Goal: Task Accomplishment & Management: Use online tool/utility

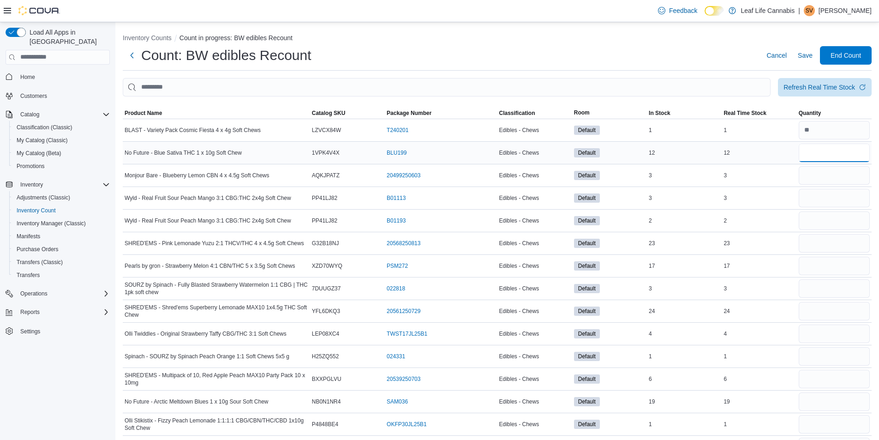
click at [827, 157] on input "number" at bounding box center [833, 152] width 71 height 18
type input "**"
click at [846, 173] on input "number" at bounding box center [833, 175] width 71 height 18
type input "*"
click at [835, 191] on input "number" at bounding box center [833, 198] width 71 height 18
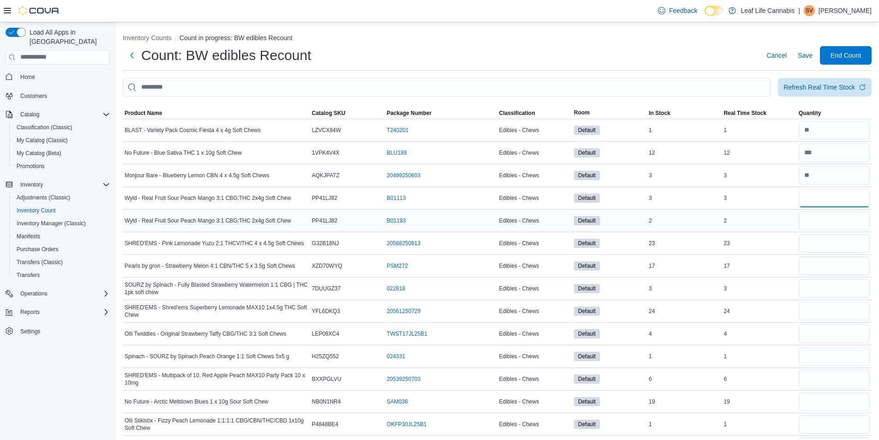
type input "*"
click at [817, 220] on input "number" at bounding box center [833, 220] width 71 height 18
type input "*"
click at [824, 242] on input "number" at bounding box center [833, 243] width 71 height 18
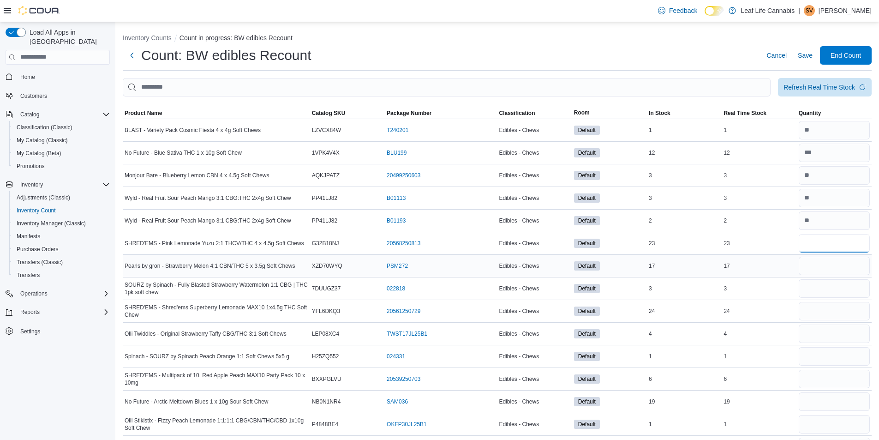
type input "**"
click at [822, 269] on input "number" at bounding box center [833, 265] width 71 height 18
type input "**"
click at [806, 290] on input "number" at bounding box center [833, 288] width 71 height 18
type input "*"
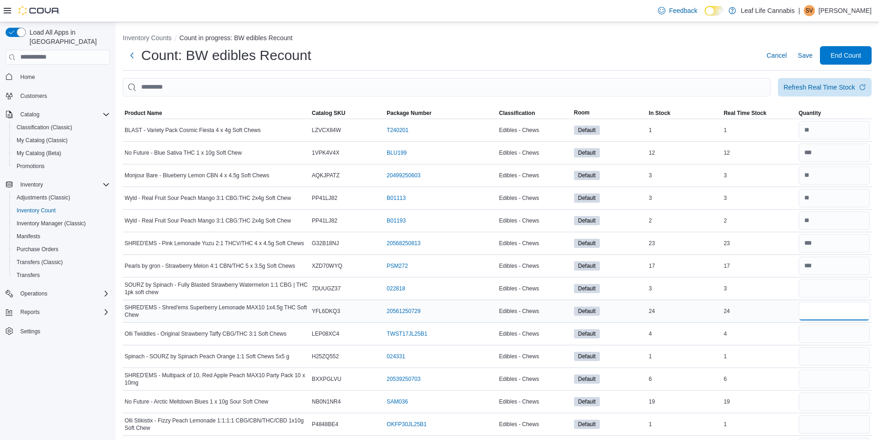
click at [843, 316] on input "number" at bounding box center [833, 311] width 71 height 18
type input "**"
click at [842, 334] on input "number" at bounding box center [833, 333] width 71 height 18
type input "*"
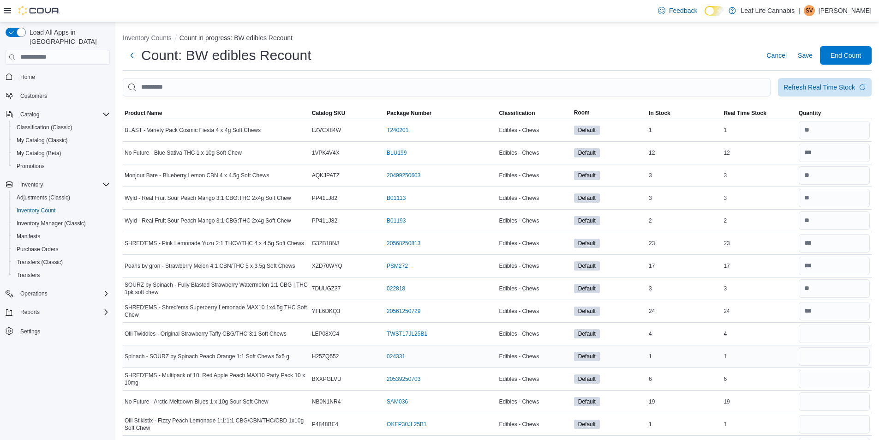
click at [811, 346] on div at bounding box center [834, 356] width 75 height 22
click at [815, 357] on input "number" at bounding box center [833, 356] width 71 height 18
type input "*"
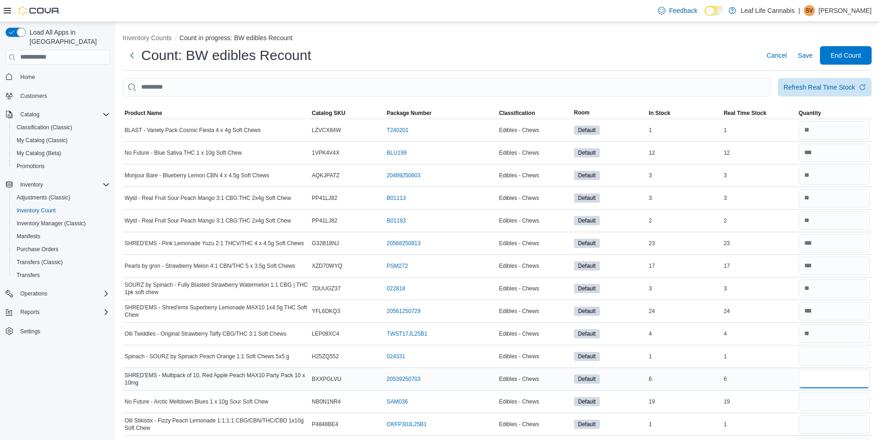
click at [822, 379] on input "number" at bounding box center [833, 378] width 71 height 18
type input "*"
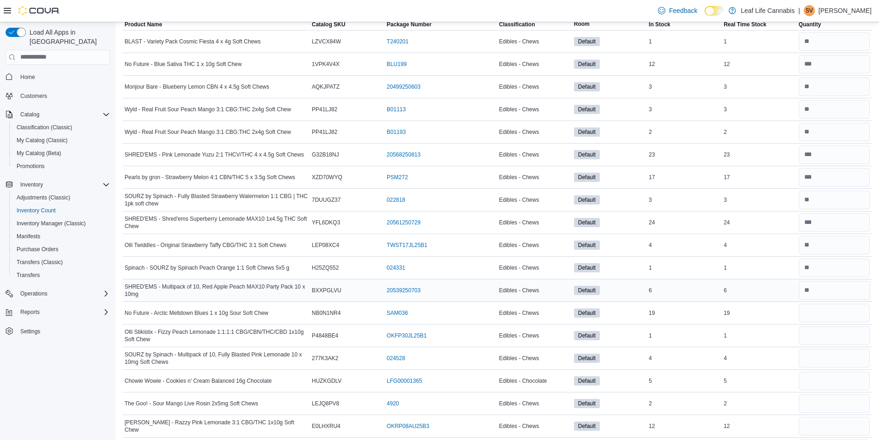
scroll to position [92, 0]
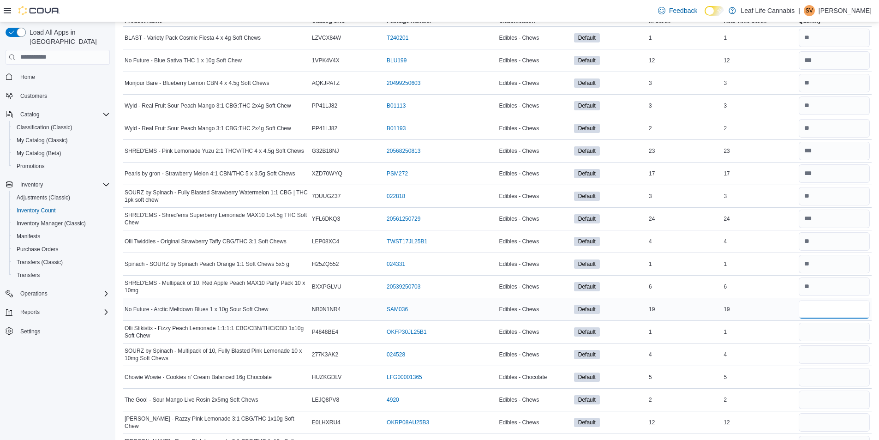
click at [815, 310] on input "number" at bounding box center [833, 309] width 71 height 18
type input "**"
click at [820, 336] on input "number" at bounding box center [833, 331] width 71 height 18
type input "*"
click at [817, 353] on input "number" at bounding box center [833, 354] width 71 height 18
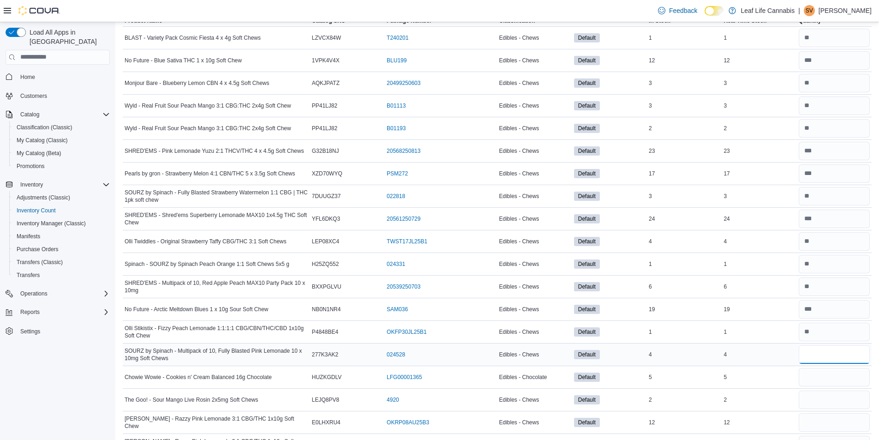
type input "*"
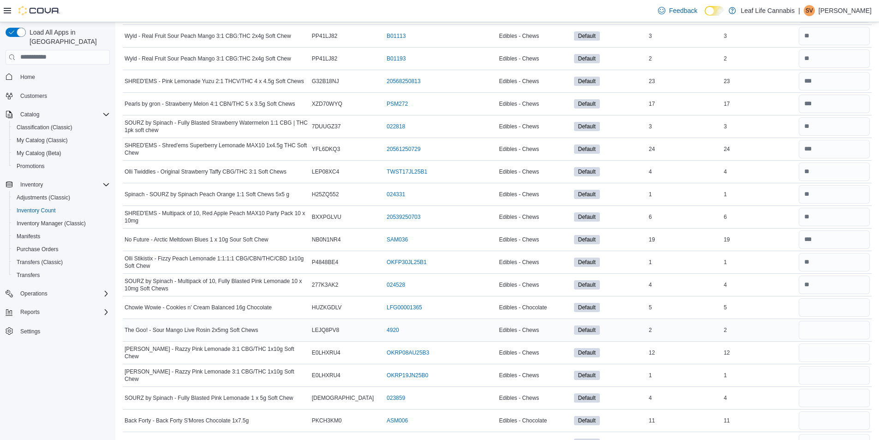
scroll to position [185, 0]
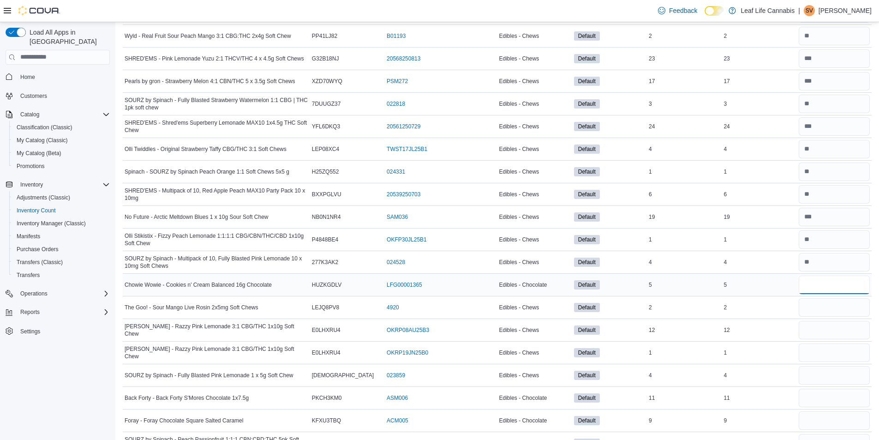
click at [841, 290] on input "number" at bounding box center [833, 284] width 71 height 18
type input "*"
click at [825, 312] on input "number" at bounding box center [833, 307] width 71 height 18
type input "*"
click at [823, 340] on div at bounding box center [834, 330] width 75 height 22
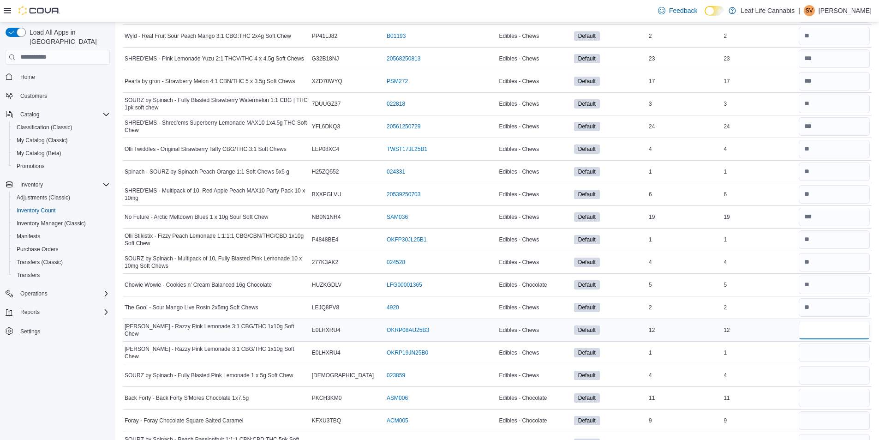
click at [830, 332] on input "number" at bounding box center [833, 330] width 71 height 18
type input "**"
click at [816, 347] on input "number" at bounding box center [833, 352] width 71 height 18
type input "*"
click at [815, 363] on div "*" at bounding box center [834, 352] width 75 height 22
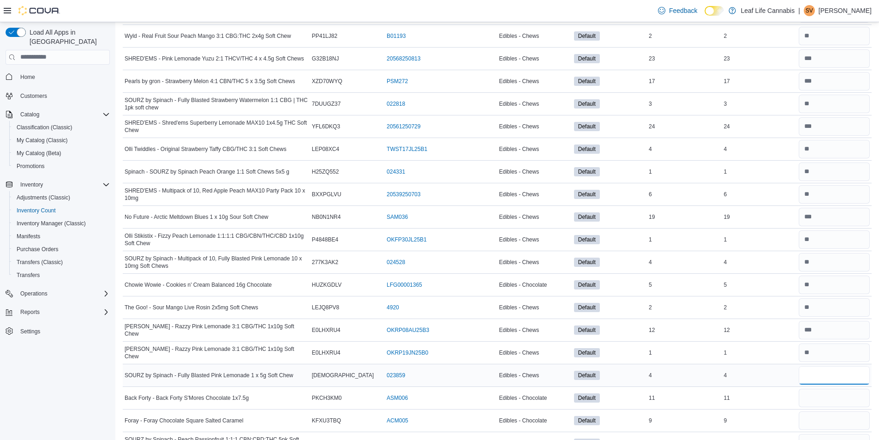
click at [813, 372] on input "number" at bounding box center [833, 375] width 71 height 18
type input "*"
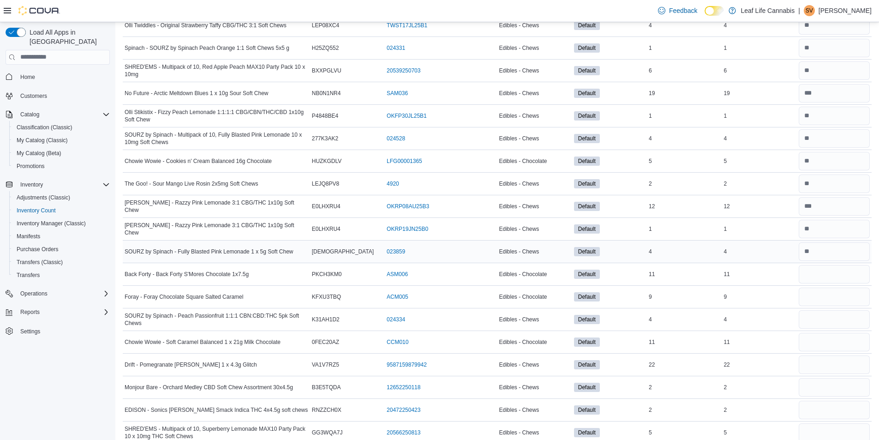
scroll to position [323, 0]
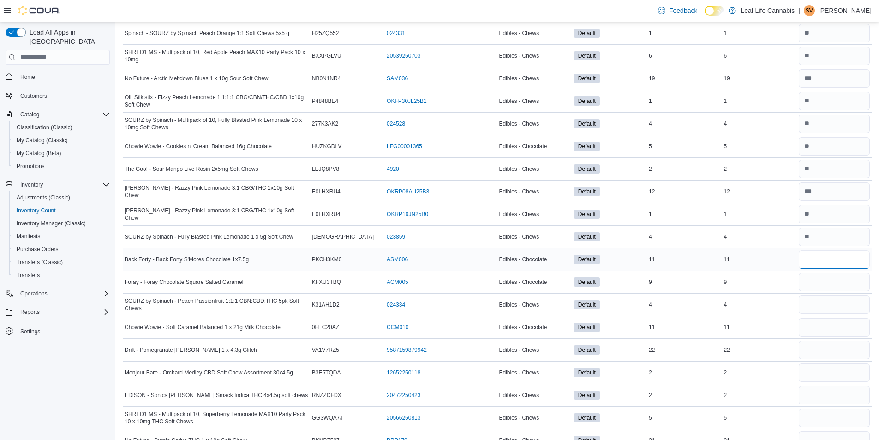
click at [807, 256] on input "number" at bounding box center [833, 259] width 71 height 18
type input "**"
click at [812, 279] on input "number" at bounding box center [833, 282] width 71 height 18
type input "*"
click at [816, 301] on input "number" at bounding box center [833, 304] width 71 height 18
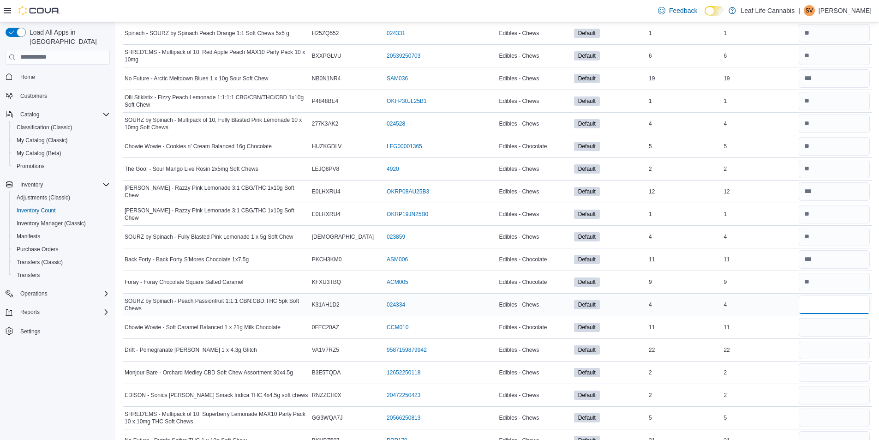
type input "*"
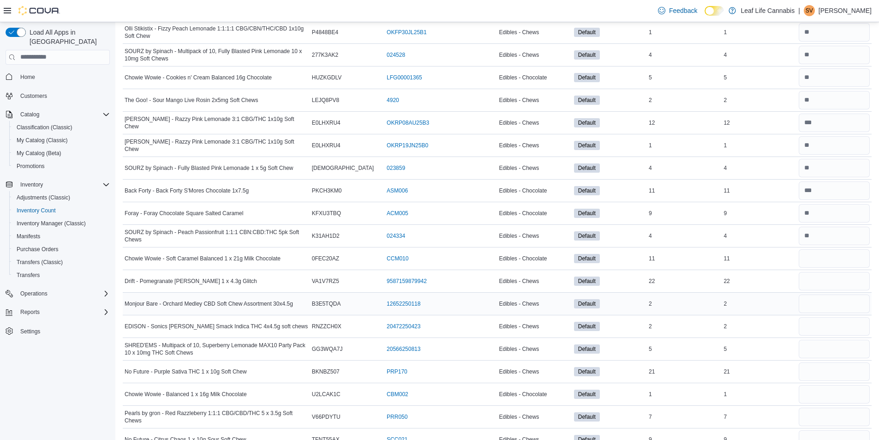
scroll to position [415, 0]
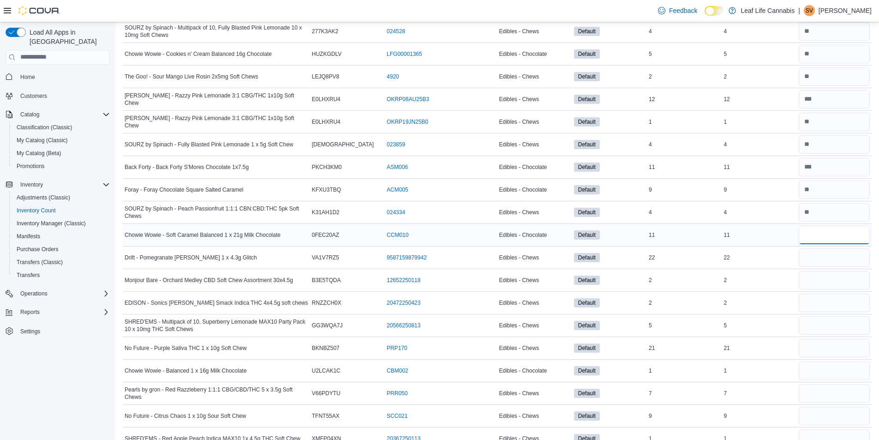
click at [826, 226] on input "number" at bounding box center [833, 235] width 71 height 18
type input "**"
click at [810, 256] on input "number" at bounding box center [833, 257] width 71 height 18
type input "**"
click at [813, 283] on input "number" at bounding box center [833, 280] width 71 height 18
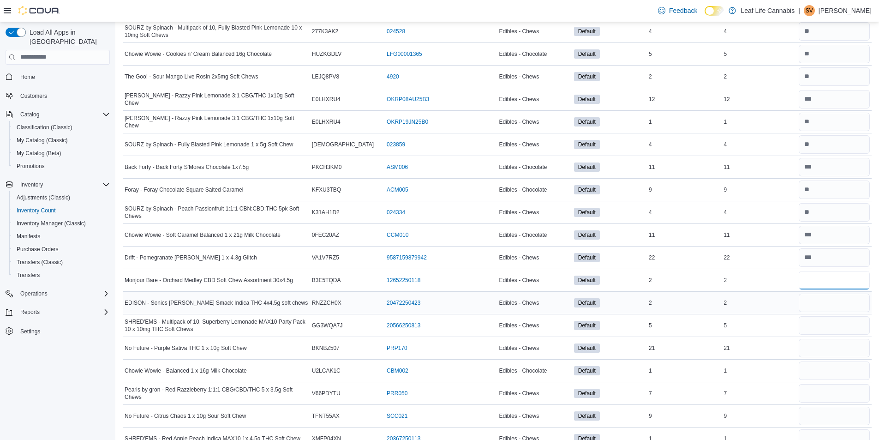
type input "*"
click at [816, 305] on input "number" at bounding box center [833, 302] width 71 height 18
type input "*"
click at [817, 318] on input "number" at bounding box center [833, 325] width 71 height 18
type input "*"
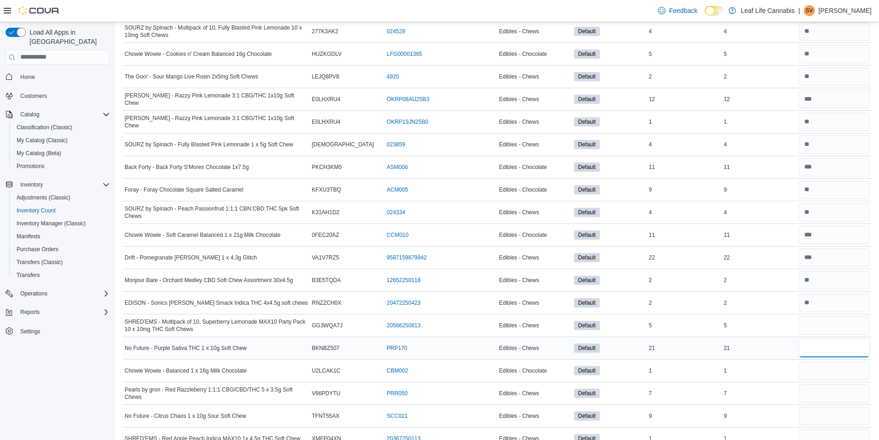
click at [826, 343] on input "number" at bounding box center [833, 348] width 71 height 18
type input "**"
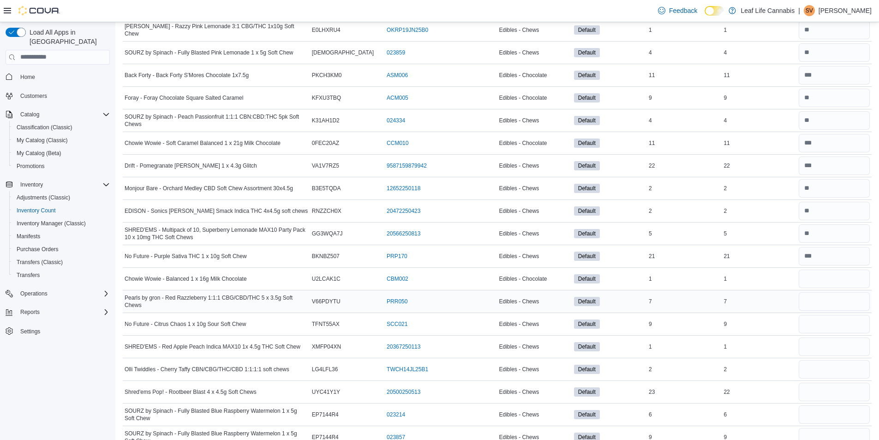
scroll to position [507, 0]
click at [832, 277] on input "number" at bounding box center [833, 278] width 71 height 18
type input "*"
click at [827, 294] on input "number" at bounding box center [833, 301] width 71 height 18
click at [825, 298] on input "number" at bounding box center [833, 301] width 71 height 18
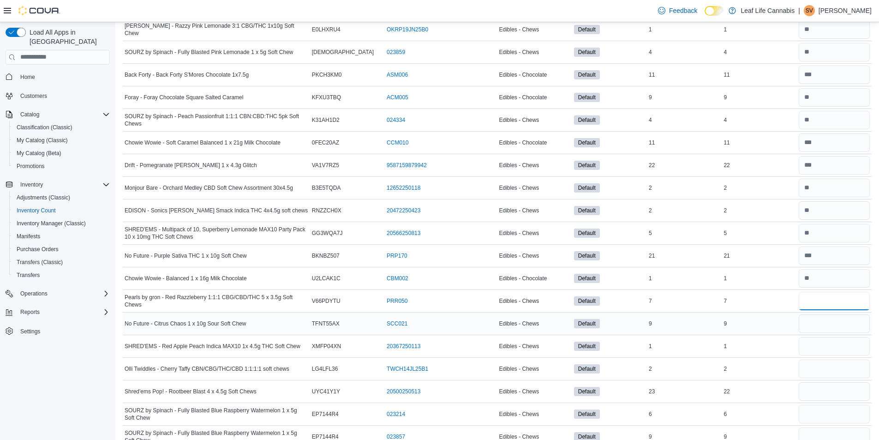
type input "*"
click at [824, 321] on input "number" at bounding box center [833, 323] width 71 height 18
type input "*"
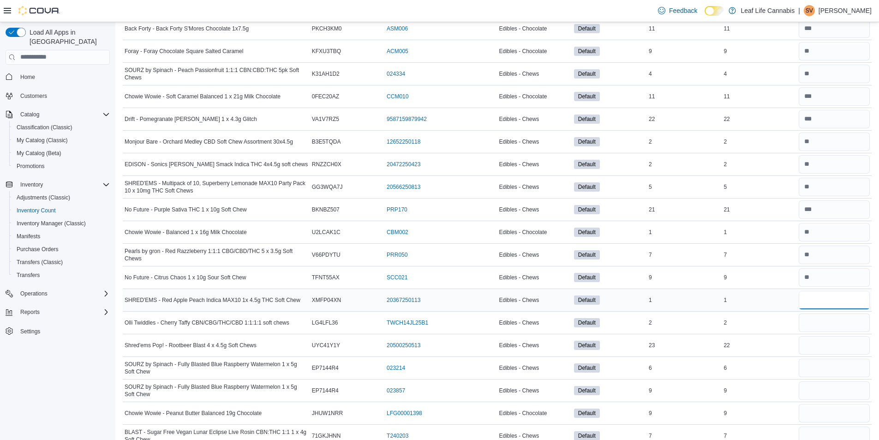
click at [828, 294] on input "number" at bounding box center [833, 300] width 71 height 18
type input "*"
click at [820, 320] on input "number" at bounding box center [833, 322] width 71 height 18
type input "*"
click at [819, 339] on input "number" at bounding box center [833, 345] width 71 height 18
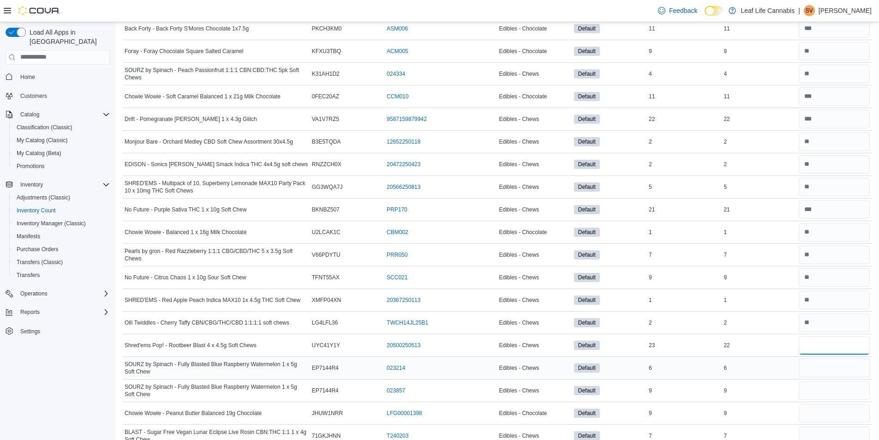
type input "**"
click at [816, 358] on input "number" at bounding box center [833, 367] width 71 height 18
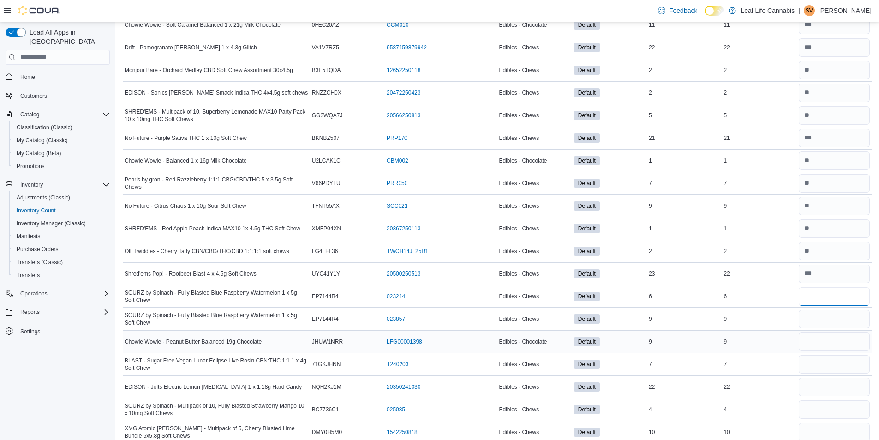
scroll to position [646, 0]
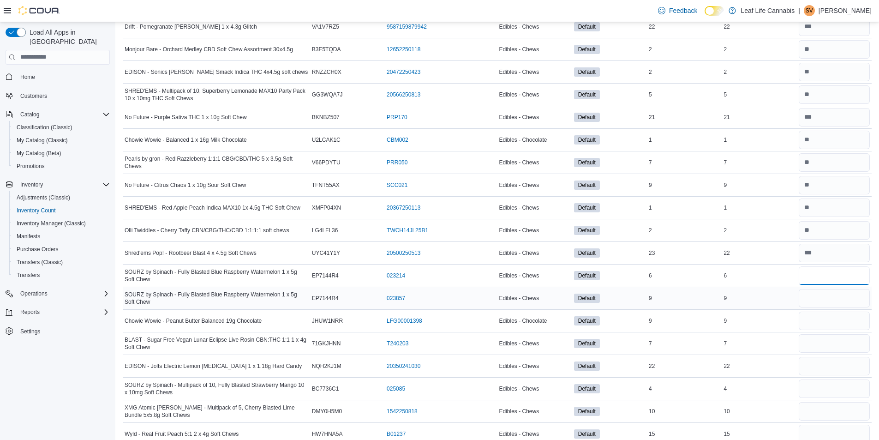
type input "*"
click at [820, 292] on input "number" at bounding box center [833, 298] width 71 height 18
type input "*"
click at [816, 321] on input "number" at bounding box center [833, 320] width 71 height 18
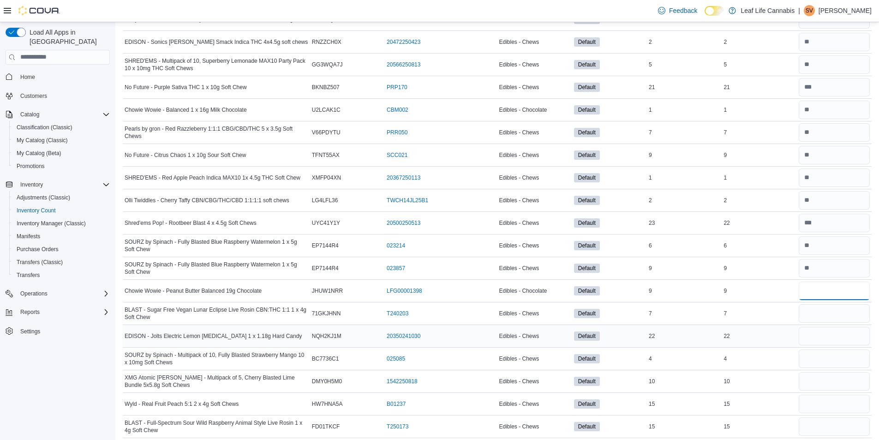
scroll to position [692, 0]
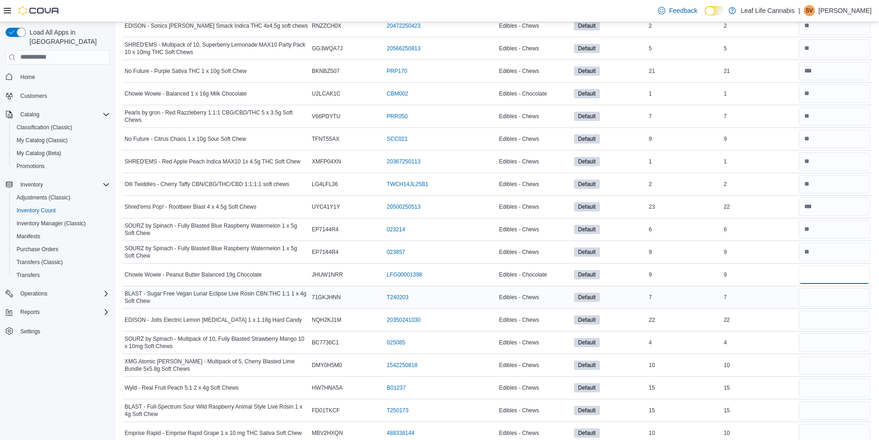
type input "*"
click at [828, 293] on input "number" at bounding box center [833, 297] width 71 height 18
type input "*"
click at [819, 313] on input "number" at bounding box center [833, 319] width 71 height 18
type input "**"
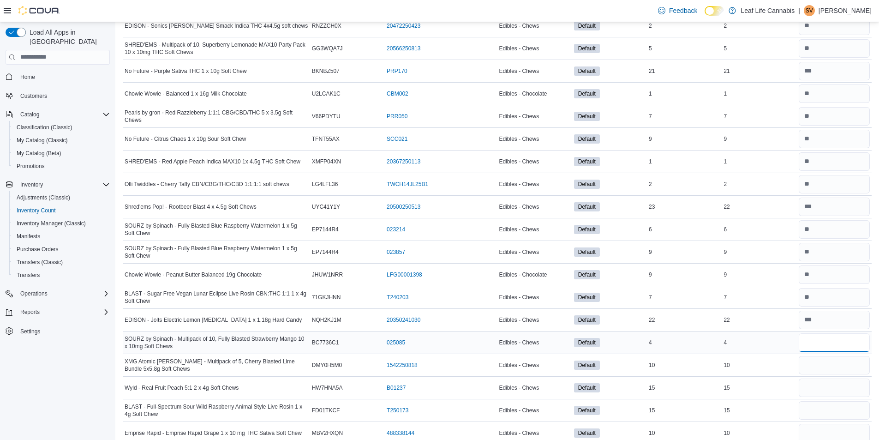
click at [813, 346] on input "number" at bounding box center [833, 342] width 71 height 18
type input "*"
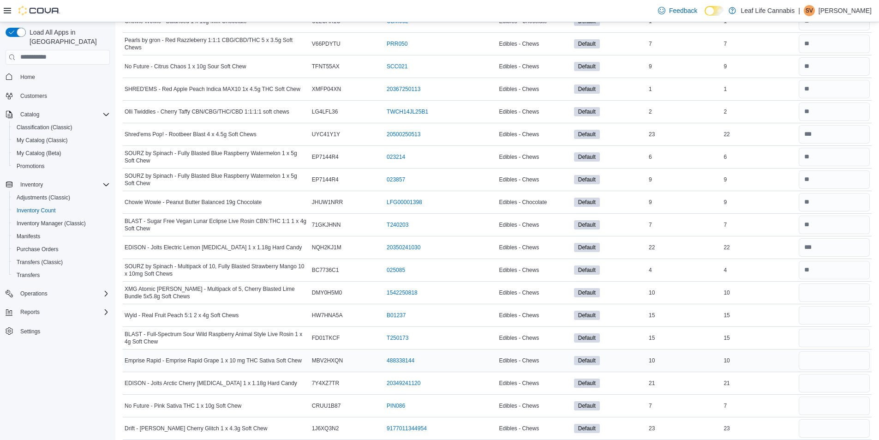
scroll to position [784, 0]
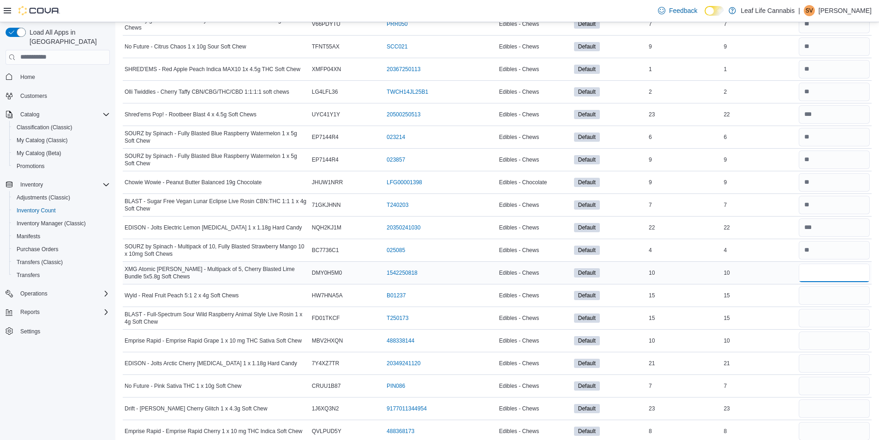
click at [821, 275] on input "number" at bounding box center [833, 272] width 71 height 18
type input "**"
click at [804, 299] on div at bounding box center [834, 295] width 75 height 22
click at [810, 295] on input "number" at bounding box center [833, 295] width 71 height 18
type input "**"
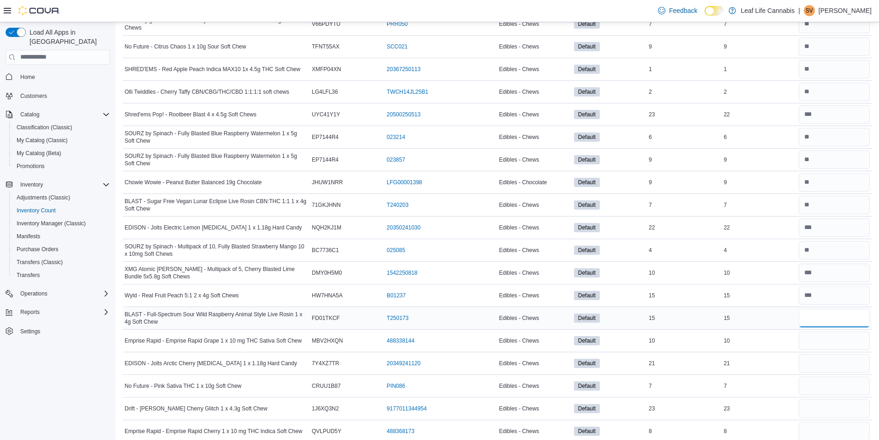
click at [810, 320] on input "number" at bounding box center [833, 318] width 71 height 18
type input "**"
click at [812, 340] on input "number" at bounding box center [833, 340] width 71 height 18
type input "**"
click at [808, 361] on input "number" at bounding box center [833, 363] width 71 height 18
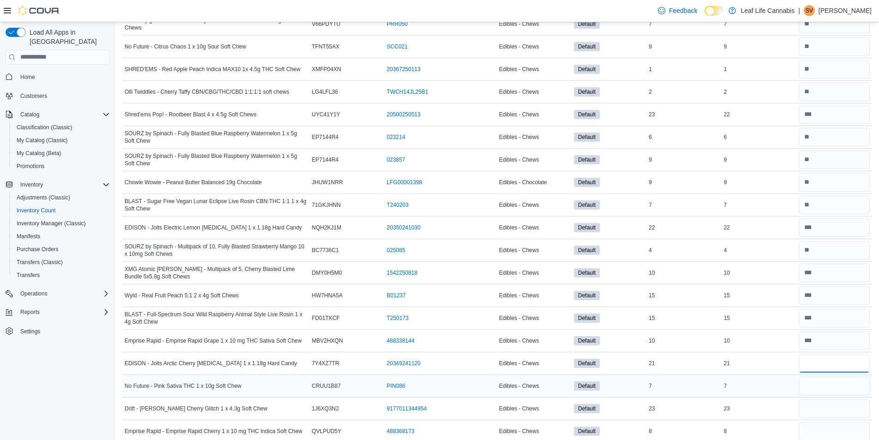
type input "**"
click at [823, 378] on input "number" at bounding box center [833, 385] width 71 height 18
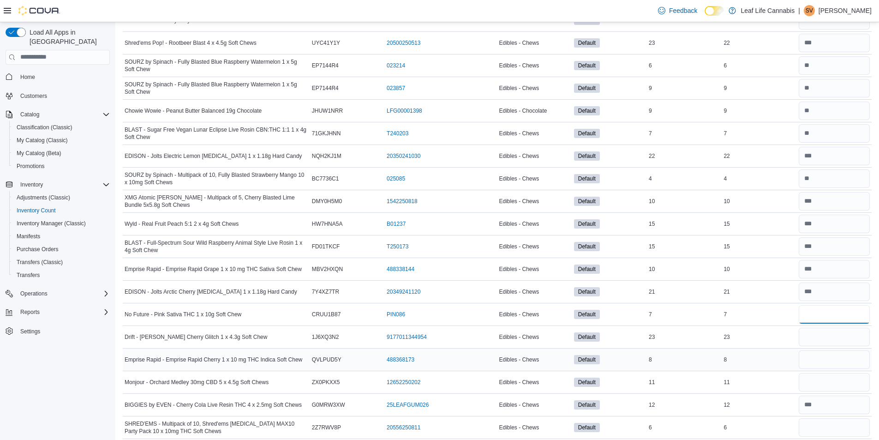
scroll to position [876, 0]
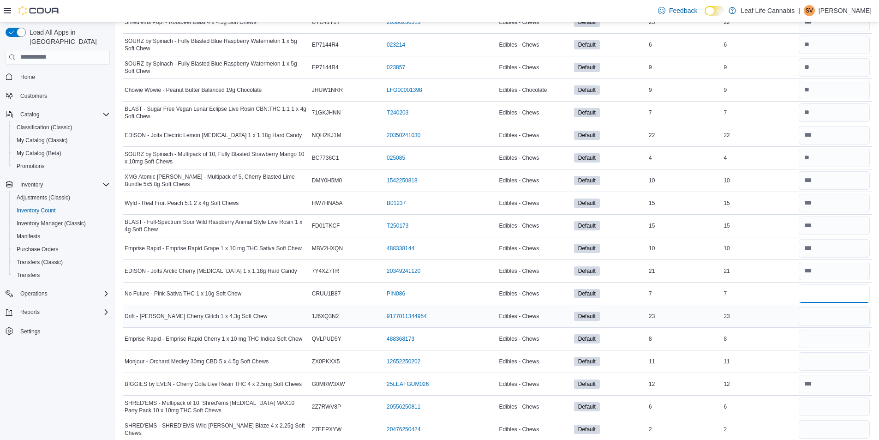
type input "*"
click at [820, 317] on input "number" at bounding box center [833, 316] width 71 height 18
type input "**"
click at [821, 340] on input "number" at bounding box center [833, 338] width 71 height 18
type input "*"
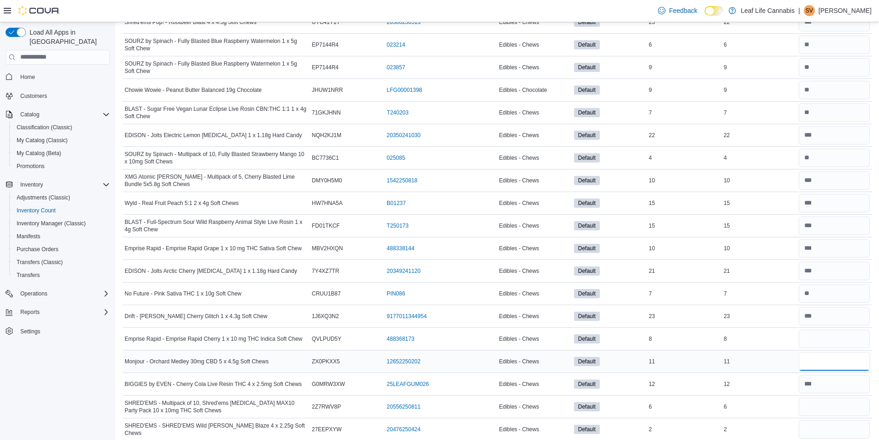
click at [824, 353] on input "number" at bounding box center [833, 361] width 71 height 18
type input "**"
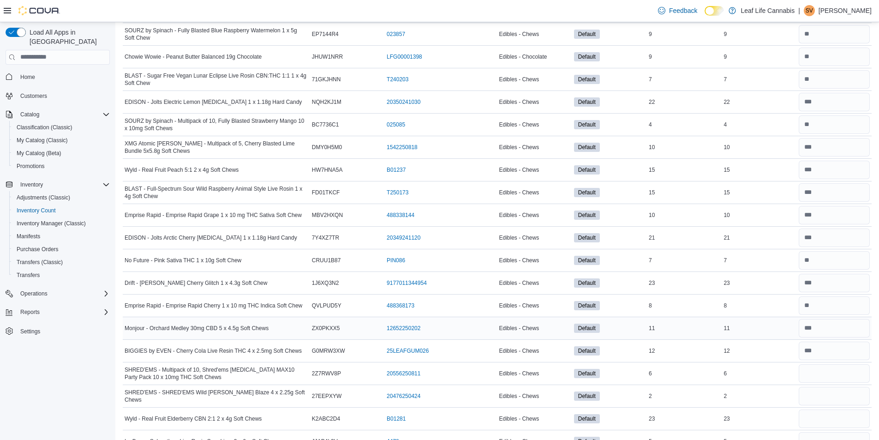
scroll to position [1015, 0]
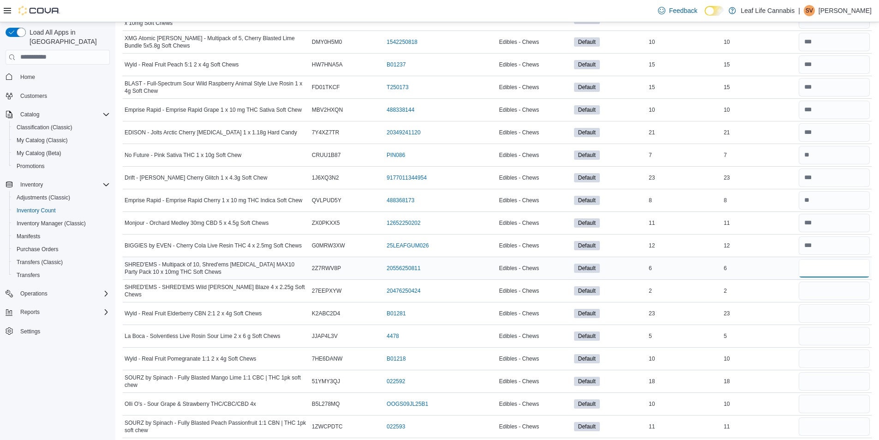
click at [829, 274] on input "number" at bounding box center [833, 268] width 71 height 18
type input "*"
click at [818, 293] on input "number" at bounding box center [833, 290] width 71 height 18
type input "*"
click at [817, 316] on input "number" at bounding box center [833, 313] width 71 height 18
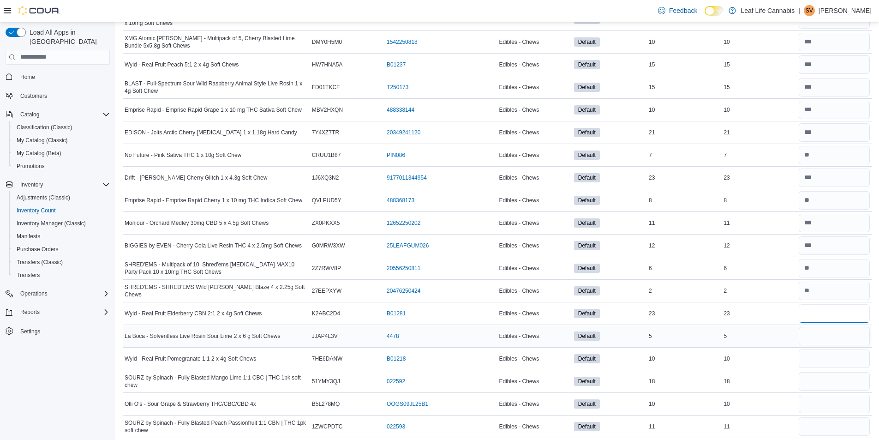
type input "**"
click at [817, 341] on input "number" at bounding box center [833, 336] width 71 height 18
type input "*"
click at [822, 347] on div at bounding box center [834, 358] width 75 height 22
click at [818, 357] on input "number" at bounding box center [833, 358] width 71 height 18
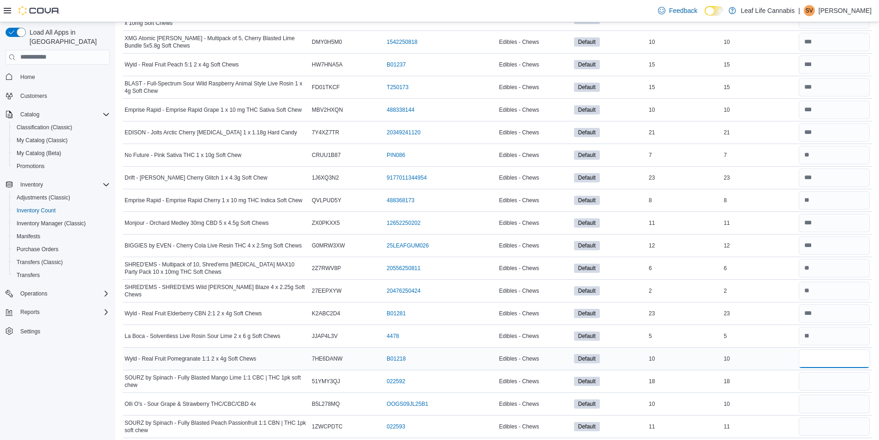
type input "*"
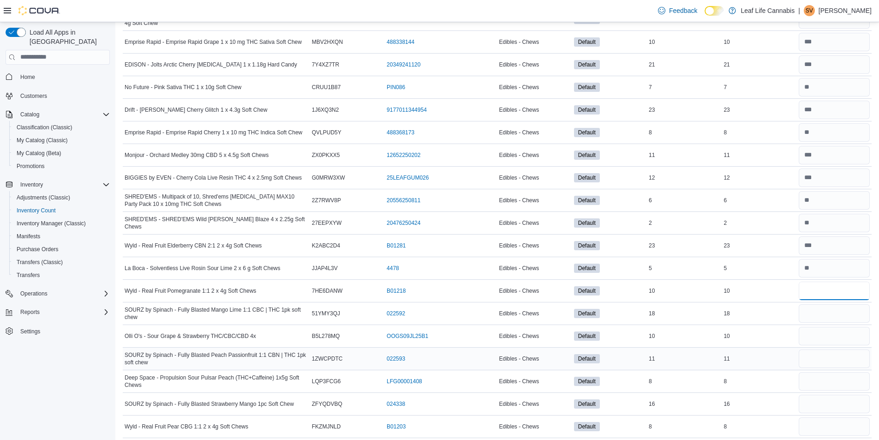
scroll to position [1107, 0]
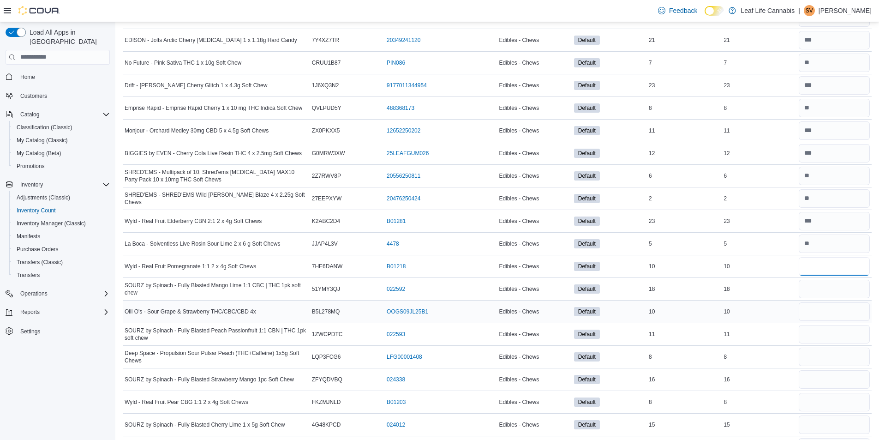
type input "**"
click at [814, 304] on input "number" at bounding box center [833, 311] width 71 height 18
click at [821, 296] on input "number" at bounding box center [833, 289] width 71 height 18
type input "**"
click at [818, 316] on input "number" at bounding box center [833, 311] width 71 height 18
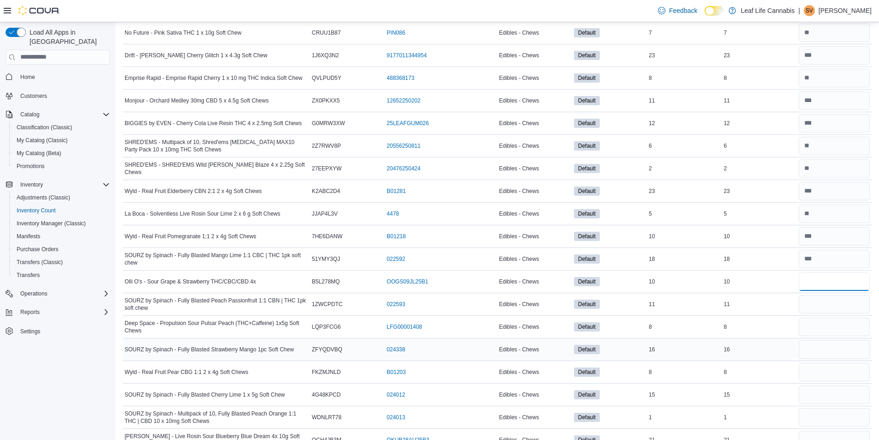
scroll to position [1153, 0]
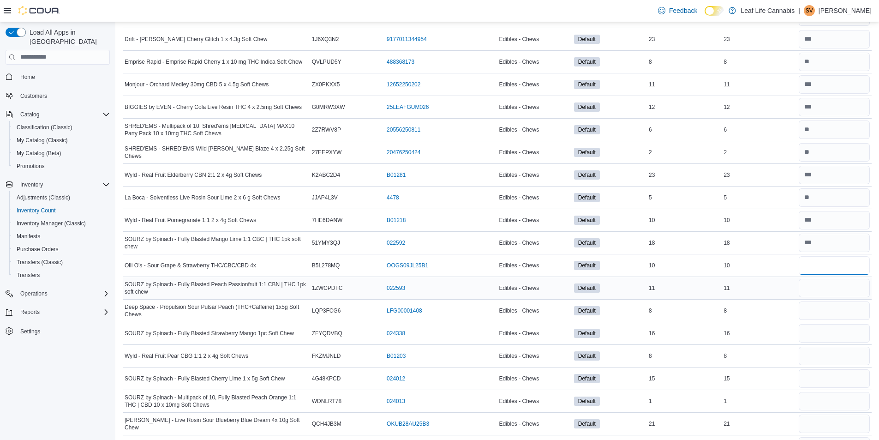
type input "**"
click at [817, 293] on input "number" at bounding box center [833, 288] width 71 height 18
type input "**"
click at [808, 312] on input "number" at bounding box center [833, 310] width 71 height 18
type input "*"
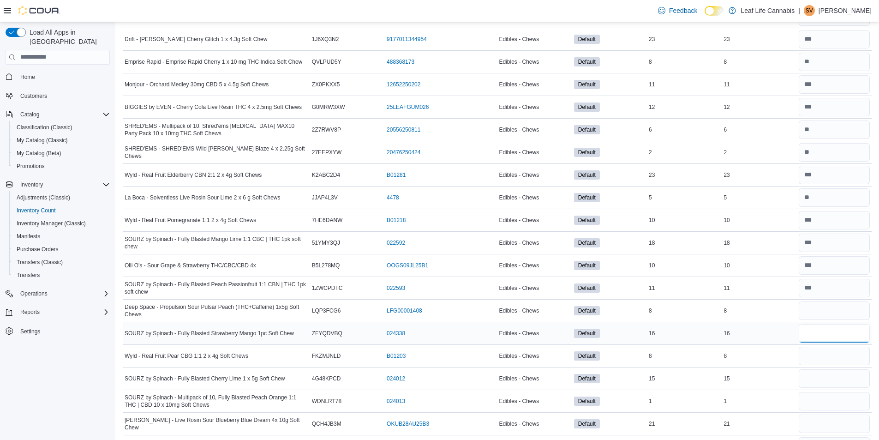
click at [812, 334] on input "number" at bounding box center [833, 333] width 71 height 18
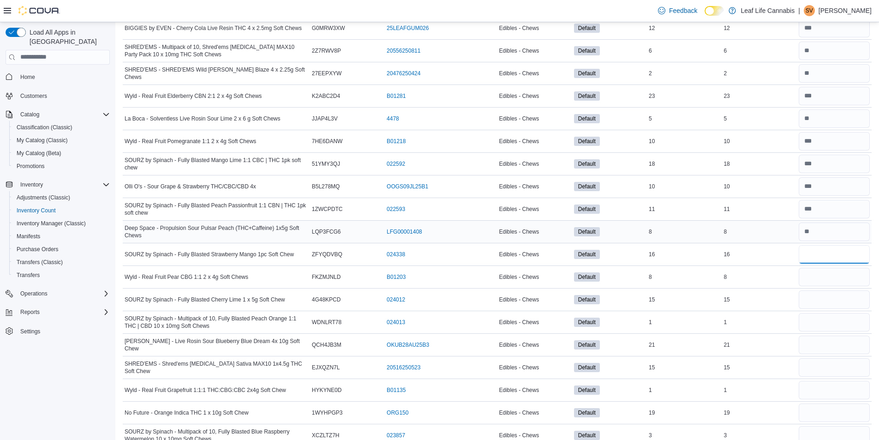
scroll to position [1245, 0]
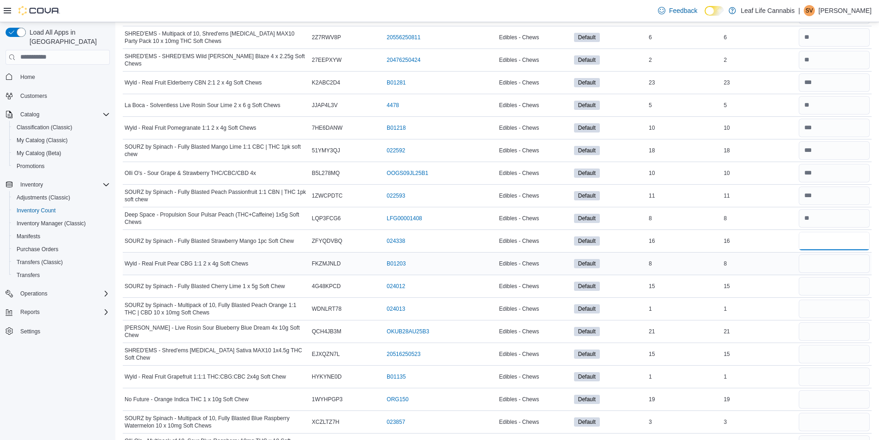
type input "**"
click at [833, 267] on input "number" at bounding box center [833, 263] width 71 height 18
type input "*"
click at [825, 290] on input "number" at bounding box center [833, 286] width 71 height 18
type input "**"
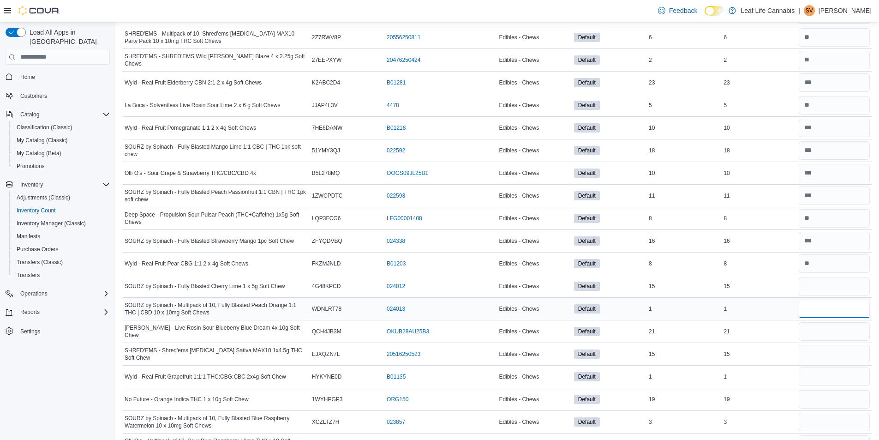
click at [823, 315] on input "number" at bounding box center [833, 308] width 71 height 18
type input "*"
click at [814, 328] on input "number" at bounding box center [833, 331] width 71 height 18
type input "**"
click at [815, 360] on input "number" at bounding box center [833, 354] width 71 height 18
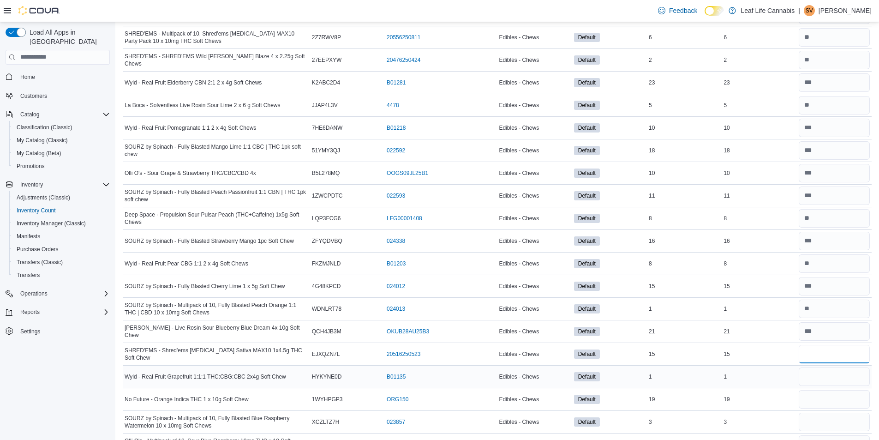
type input "**"
click at [813, 376] on input "number" at bounding box center [833, 376] width 71 height 18
type input "*"
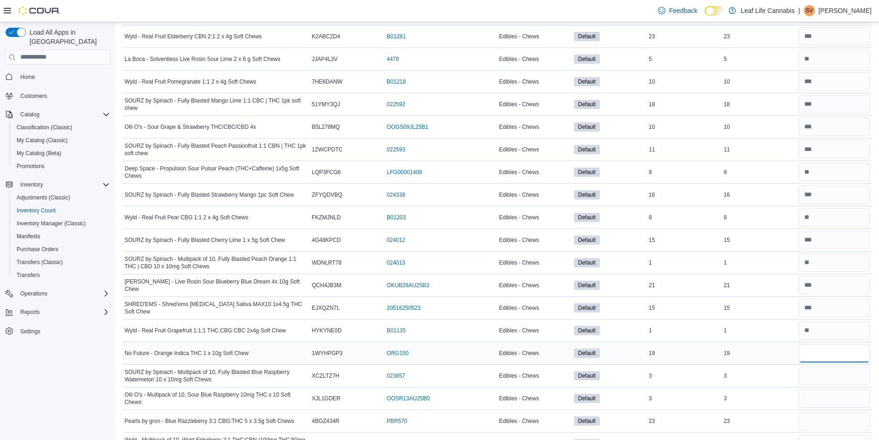
click at [816, 350] on input "number" at bounding box center [833, 353] width 71 height 18
type input "**"
click at [808, 374] on input "number" at bounding box center [833, 375] width 71 height 18
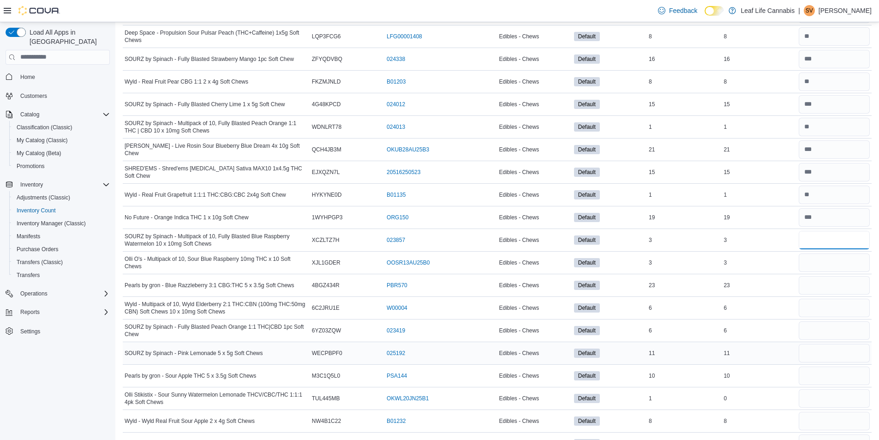
scroll to position [1430, 0]
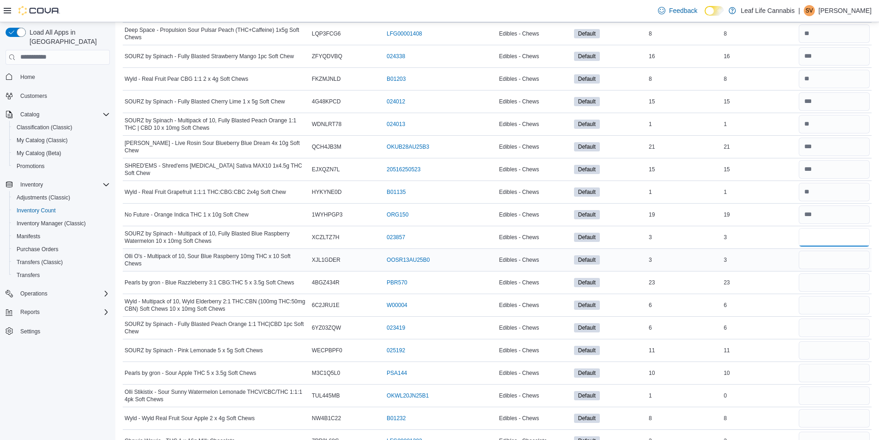
type input "*"
click at [821, 261] on input "number" at bounding box center [833, 259] width 71 height 18
type input "*"
click at [816, 277] on input "number" at bounding box center [833, 282] width 71 height 18
type input "**"
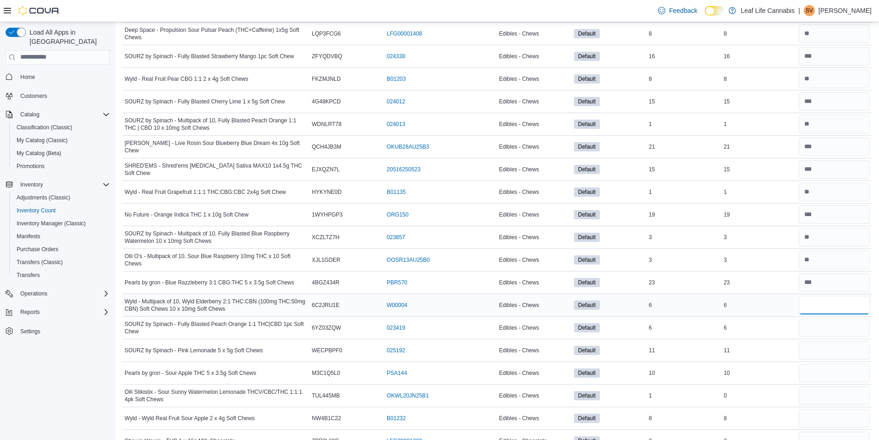
click at [824, 300] on input "number" at bounding box center [833, 305] width 71 height 18
type input "*"
click at [813, 322] on input "number" at bounding box center [833, 327] width 71 height 18
type input "*"
click at [812, 348] on input "number" at bounding box center [833, 350] width 71 height 18
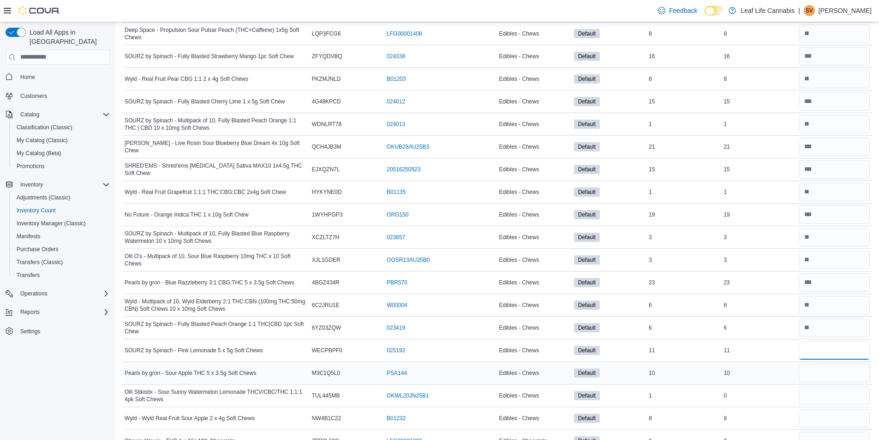
type input "**"
click at [806, 369] on input "number" at bounding box center [833, 372] width 71 height 18
type input "*"
type input "**"
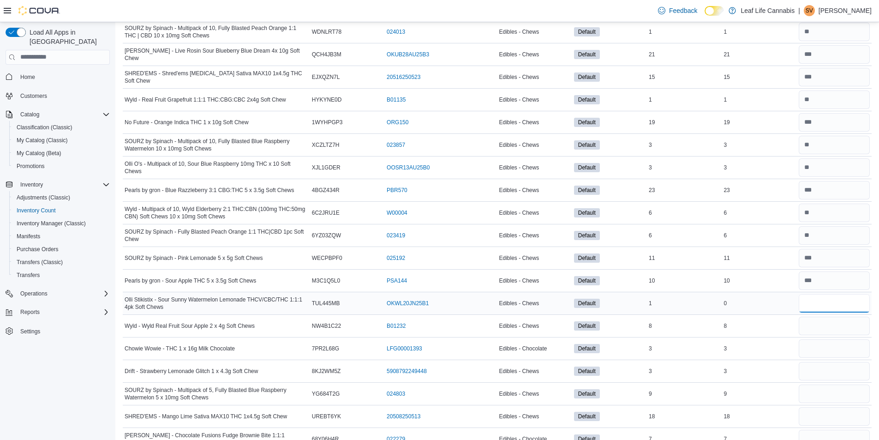
click at [831, 310] on input "number" at bounding box center [833, 303] width 71 height 18
type input "*"
click at [823, 332] on input "number" at bounding box center [833, 325] width 71 height 18
type input "*"
click at [820, 340] on input "number" at bounding box center [833, 348] width 71 height 18
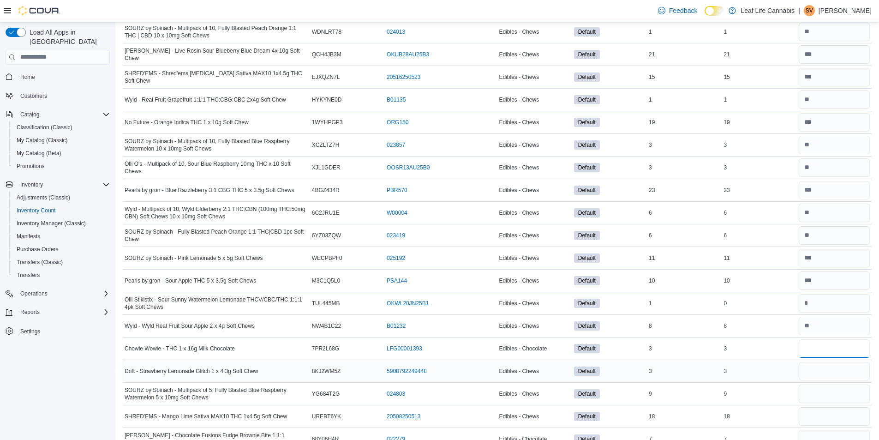
type input "*"
click at [813, 367] on input "number" at bounding box center [833, 371] width 71 height 18
type input "*"
click at [816, 389] on input "number" at bounding box center [833, 393] width 71 height 18
type input "*"
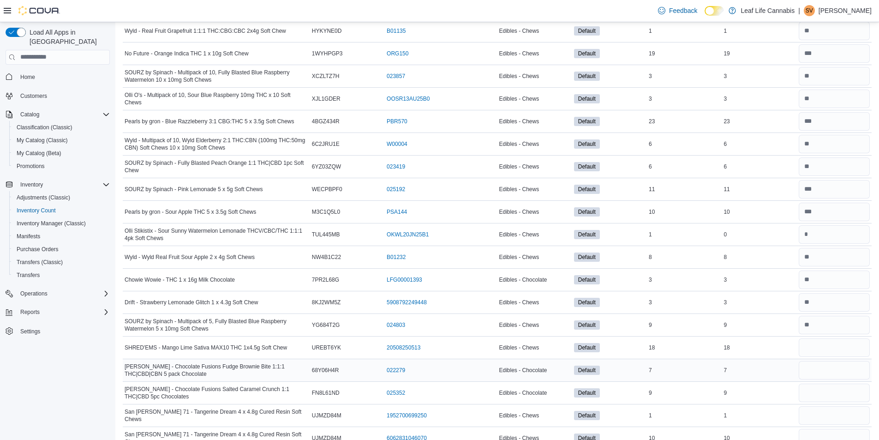
scroll to position [1608, 0]
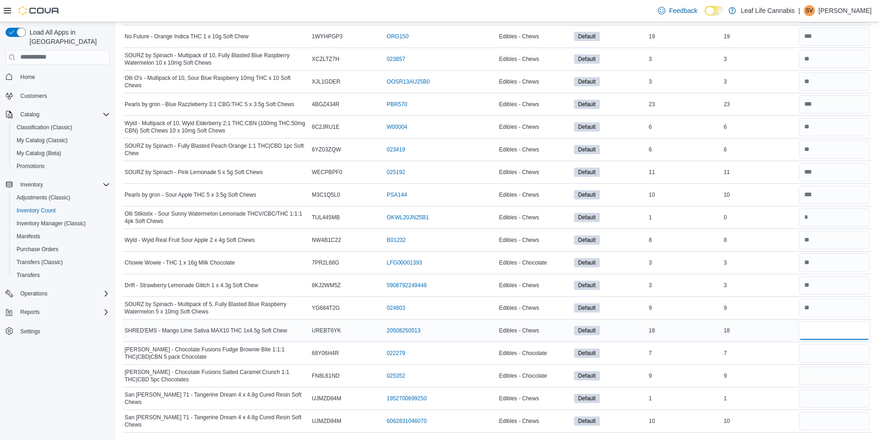
click at [823, 334] on input "number" at bounding box center [833, 330] width 71 height 18
type input "**"
click at [818, 346] on input "number" at bounding box center [833, 353] width 71 height 18
type input "*"
click at [819, 368] on input "number" at bounding box center [833, 375] width 71 height 18
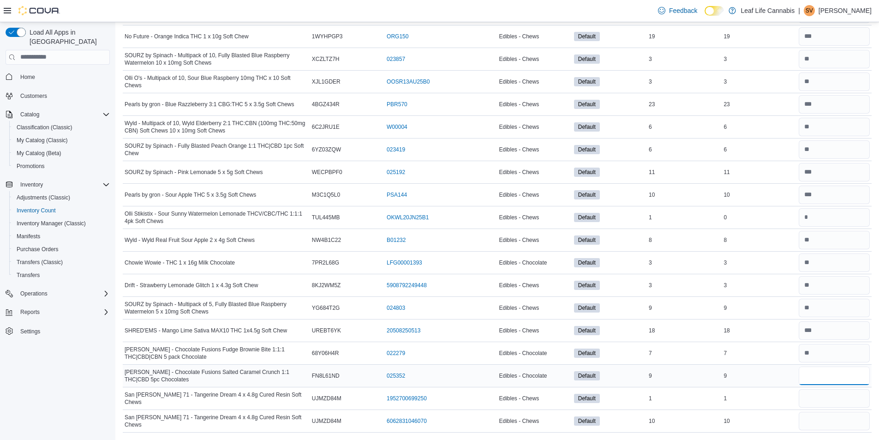
type input "*"
click at [811, 396] on input "number" at bounding box center [833, 398] width 71 height 18
type input "*"
click at [809, 409] on div at bounding box center [834, 398] width 75 height 22
click at [809, 411] on input "number" at bounding box center [833, 420] width 71 height 18
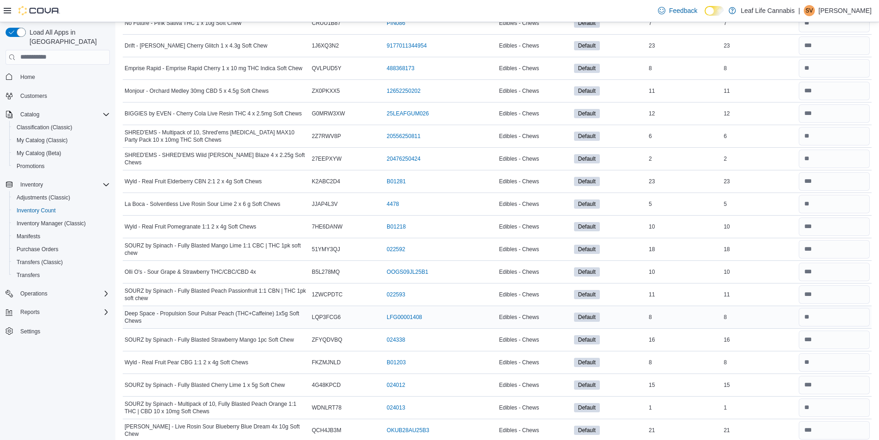
type input "**"
click at [796, 326] on td "Real Time Stock 8" at bounding box center [758, 316] width 75 height 23
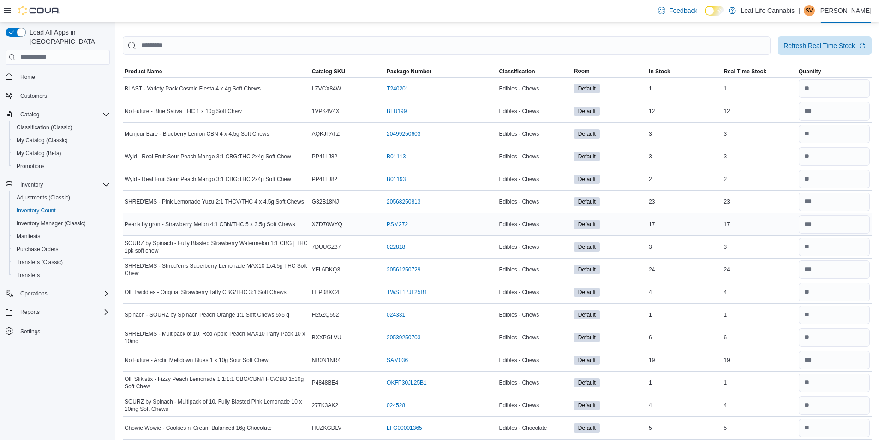
scroll to position [0, 0]
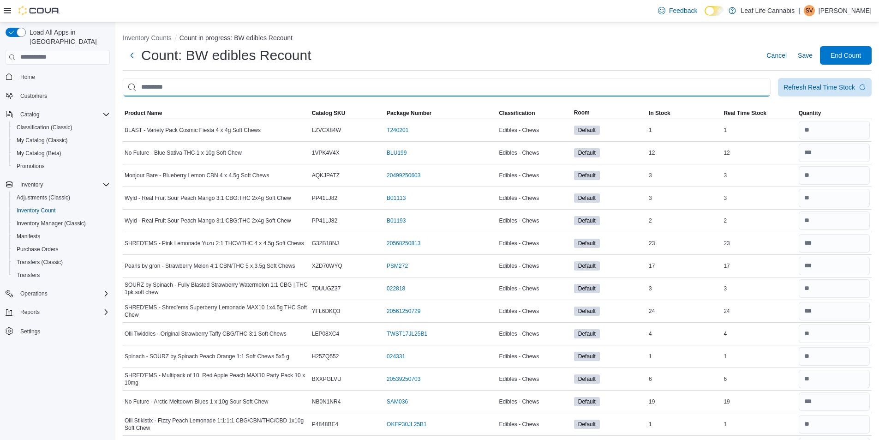
click at [378, 90] on input "This is a search bar. After typing your query, hit enter to filter the results …" at bounding box center [447, 87] width 648 height 18
type input "*"
type input "******"
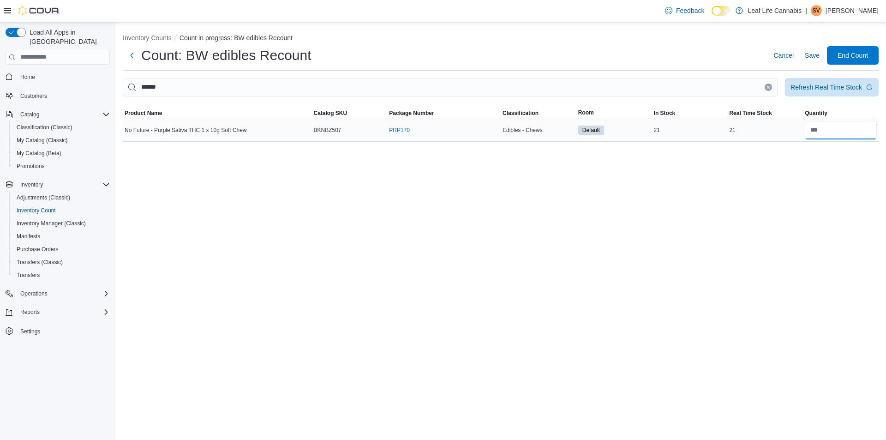
click at [816, 135] on input "number" at bounding box center [840, 130] width 72 height 18
click at [822, 132] on input "number" at bounding box center [840, 130] width 72 height 18
click at [822, 128] on input "number" at bounding box center [840, 130] width 72 height 18
click at [821, 130] on input "number" at bounding box center [840, 130] width 72 height 18
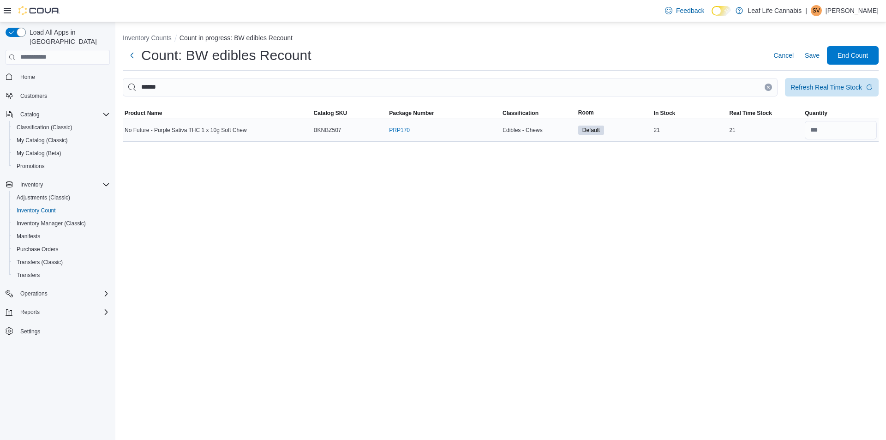
click at [845, 140] on div at bounding box center [841, 130] width 76 height 22
click at [848, 136] on input "number" at bounding box center [840, 130] width 72 height 18
click at [851, 129] on input "number" at bounding box center [840, 130] width 72 height 18
click at [817, 125] on input "number" at bounding box center [840, 130] width 72 height 18
click at [766, 86] on button "Clear input" at bounding box center [767, 86] width 7 height 7
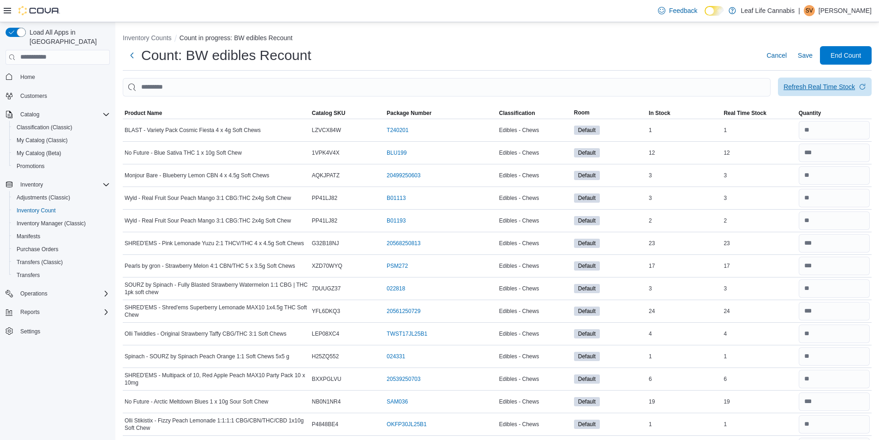
click at [827, 88] on div "Refresh Real Time Stock" at bounding box center [818, 86] width 71 height 9
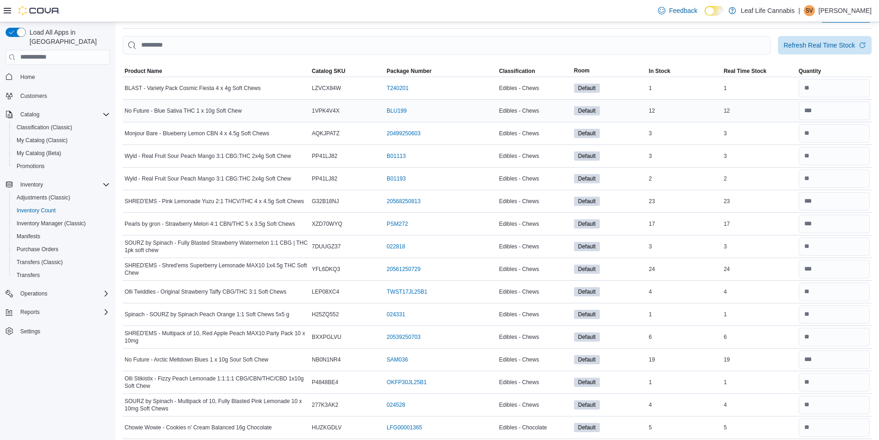
scroll to position [185, 0]
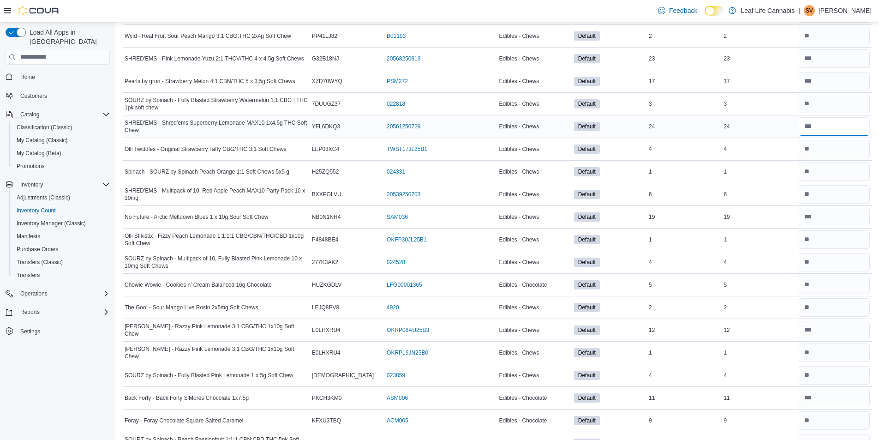
click at [823, 124] on input "number" at bounding box center [833, 126] width 71 height 18
click at [824, 124] on input "number" at bounding box center [833, 126] width 71 height 18
type input "*"
click at [772, 139] on td "Real Time Stock 4" at bounding box center [758, 148] width 75 height 23
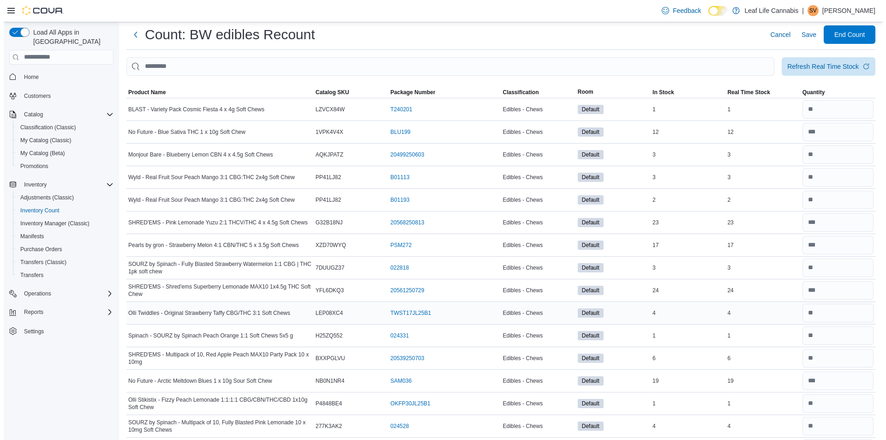
scroll to position [0, 0]
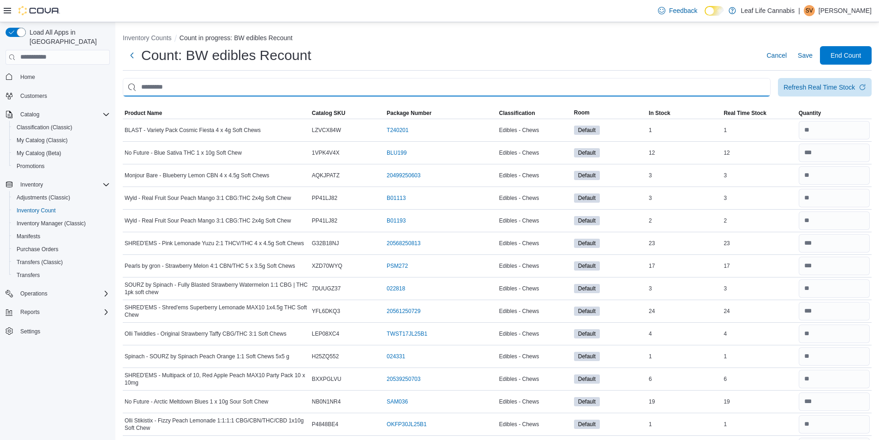
click at [597, 91] on input "This is a search bar. After typing your query, hit enter to filter the results …" at bounding box center [447, 87] width 648 height 18
type input "******"
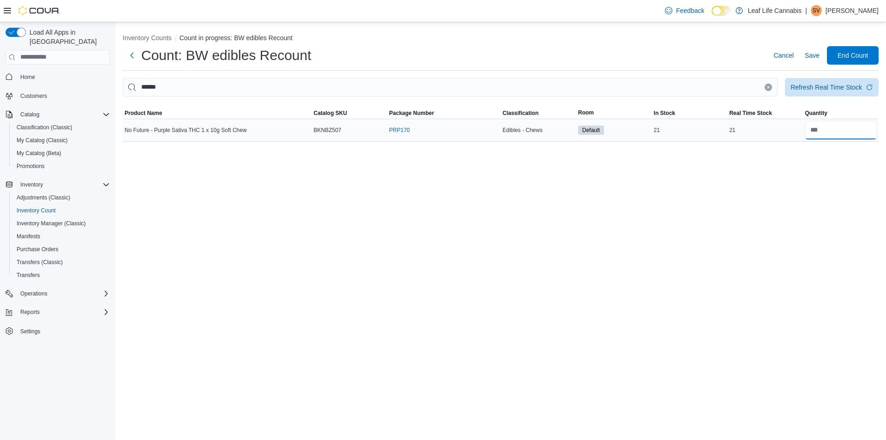
click at [852, 135] on input "number" at bounding box center [840, 130] width 72 height 18
type input "**"
click at [818, 60] on span "Save" at bounding box center [811, 55] width 15 height 9
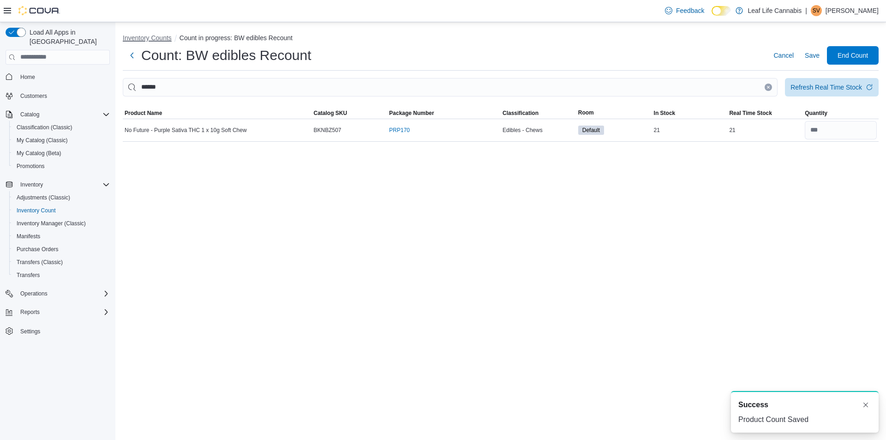
click at [141, 36] on button "Inventory Counts" at bounding box center [147, 37] width 49 height 7
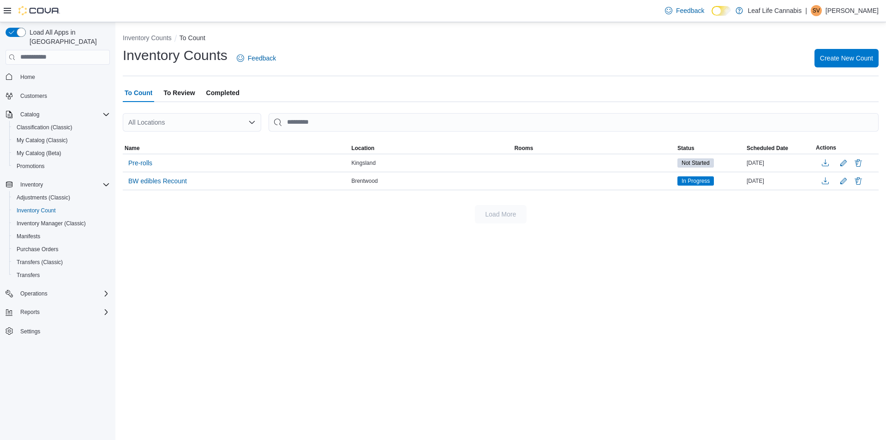
click at [192, 93] on span "To Review" at bounding box center [178, 92] width 31 height 18
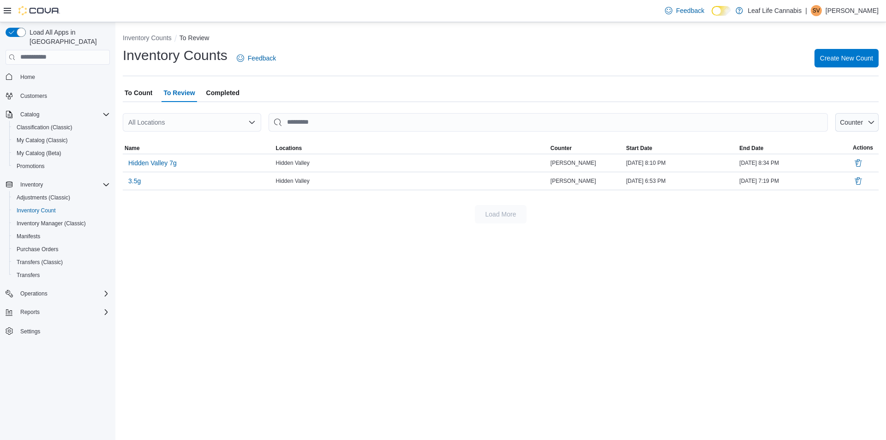
click at [216, 93] on span "Completed" at bounding box center [222, 92] width 33 height 18
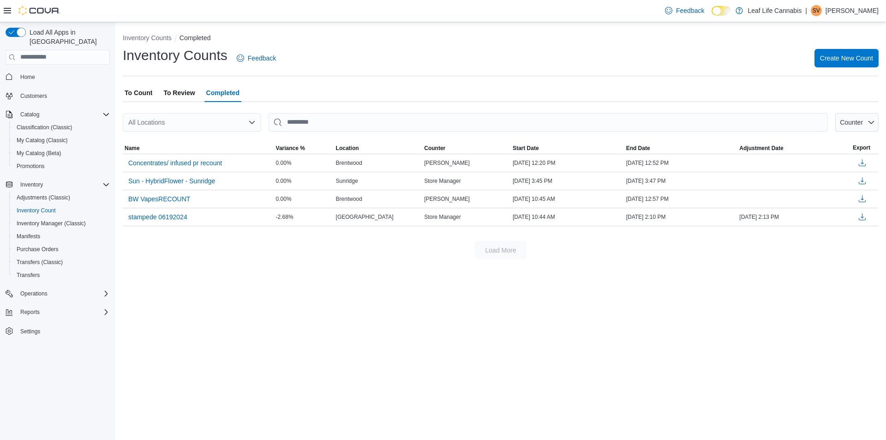
click at [144, 91] on span "To Count" at bounding box center [139, 92] width 28 height 18
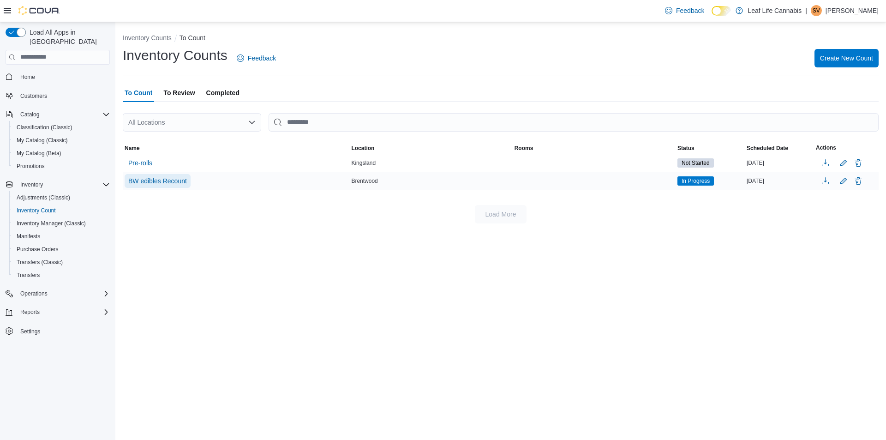
click at [177, 179] on span "BW edibles Recount" at bounding box center [157, 180] width 59 height 9
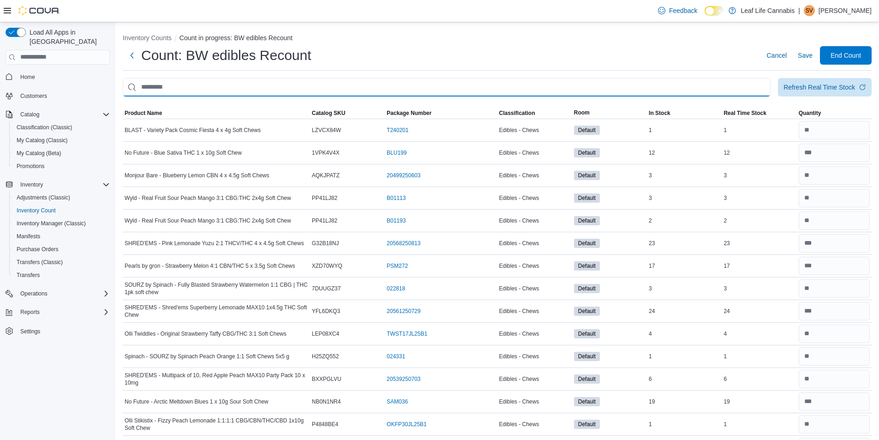
click at [415, 90] on input "This is a search bar. After typing your query, hit enter to filter the results …" at bounding box center [447, 87] width 648 height 18
type input "******"
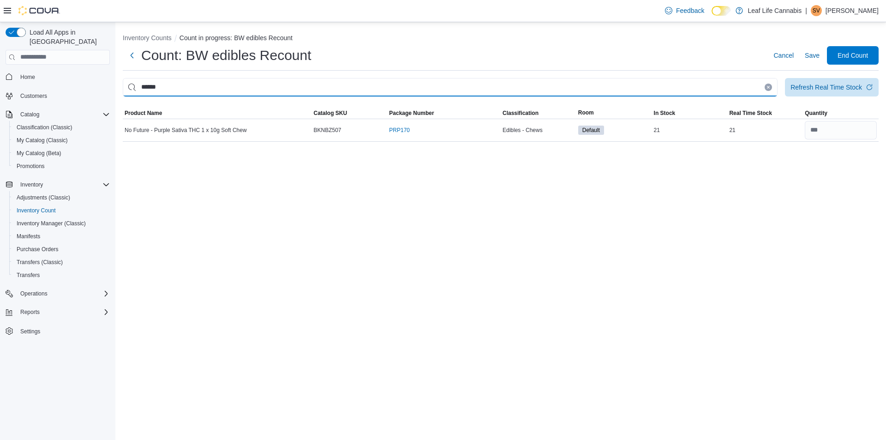
click at [416, 89] on input "******" at bounding box center [450, 87] width 655 height 18
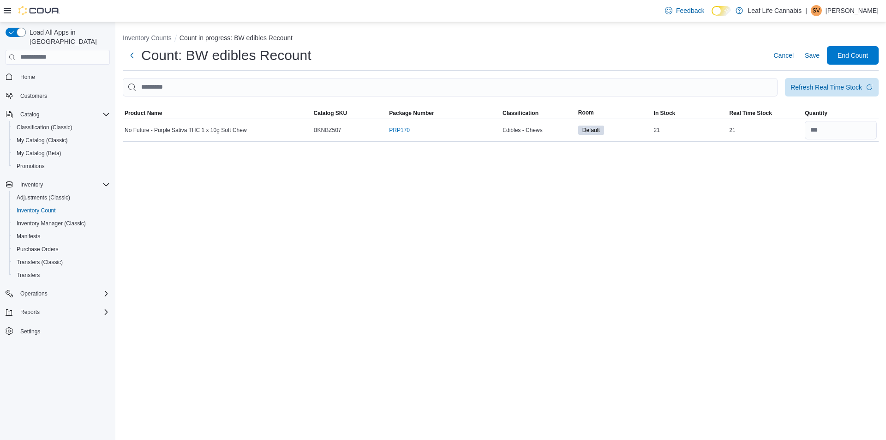
click at [385, 36] on ol "Inventory Counts Count in progress: BW edibles Recount" at bounding box center [501, 38] width 756 height 11
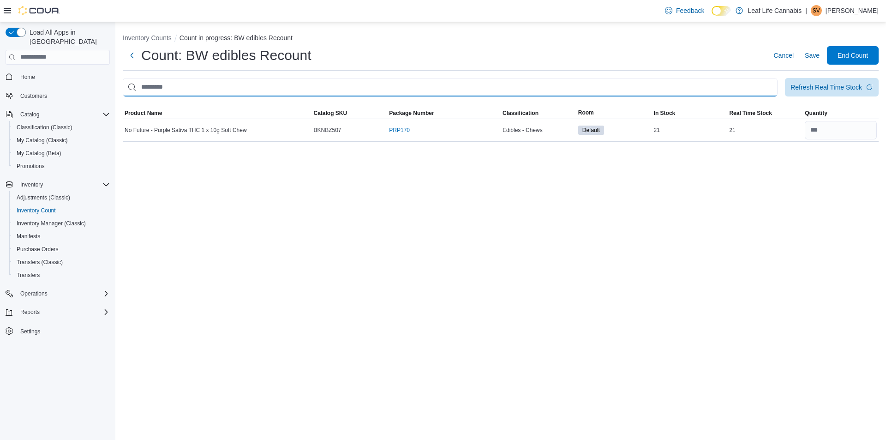
click at [325, 82] on input "This is a search bar. After typing your query, hit enter to filter the results …" at bounding box center [450, 87] width 655 height 18
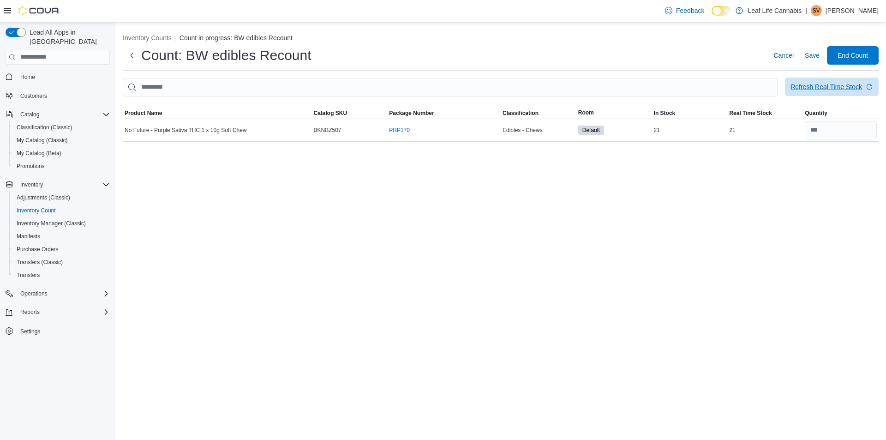
drag, startPoint x: 822, startPoint y: 96, endPoint x: 796, endPoint y: 90, distance: 27.1
click at [822, 97] on div at bounding box center [501, 101] width 756 height 11
click at [813, 59] on span "Save" at bounding box center [811, 55] width 15 height 9
click at [157, 42] on li "Inventory Counts" at bounding box center [151, 37] width 57 height 9
drag, startPoint x: 156, startPoint y: 42, endPoint x: 161, endPoint y: 37, distance: 6.2
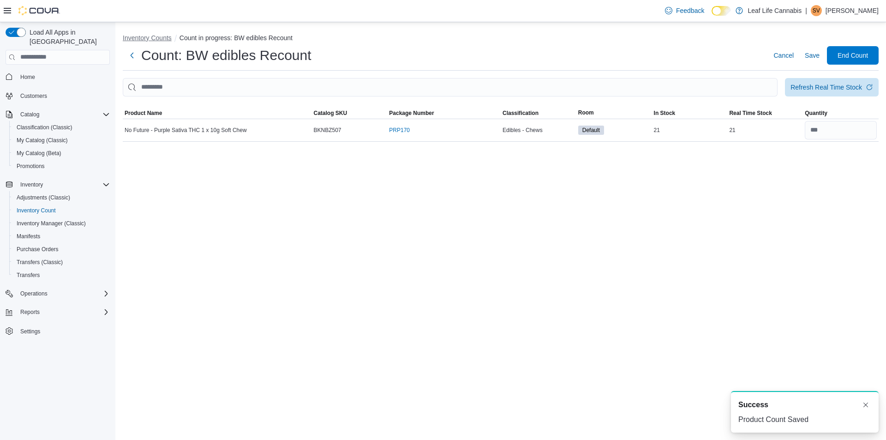
click at [157, 41] on li "Inventory Counts" at bounding box center [151, 37] width 57 height 9
click at [161, 37] on button "Inventory Counts" at bounding box center [147, 37] width 49 height 7
